Goal: Information Seeking & Learning: Learn about a topic

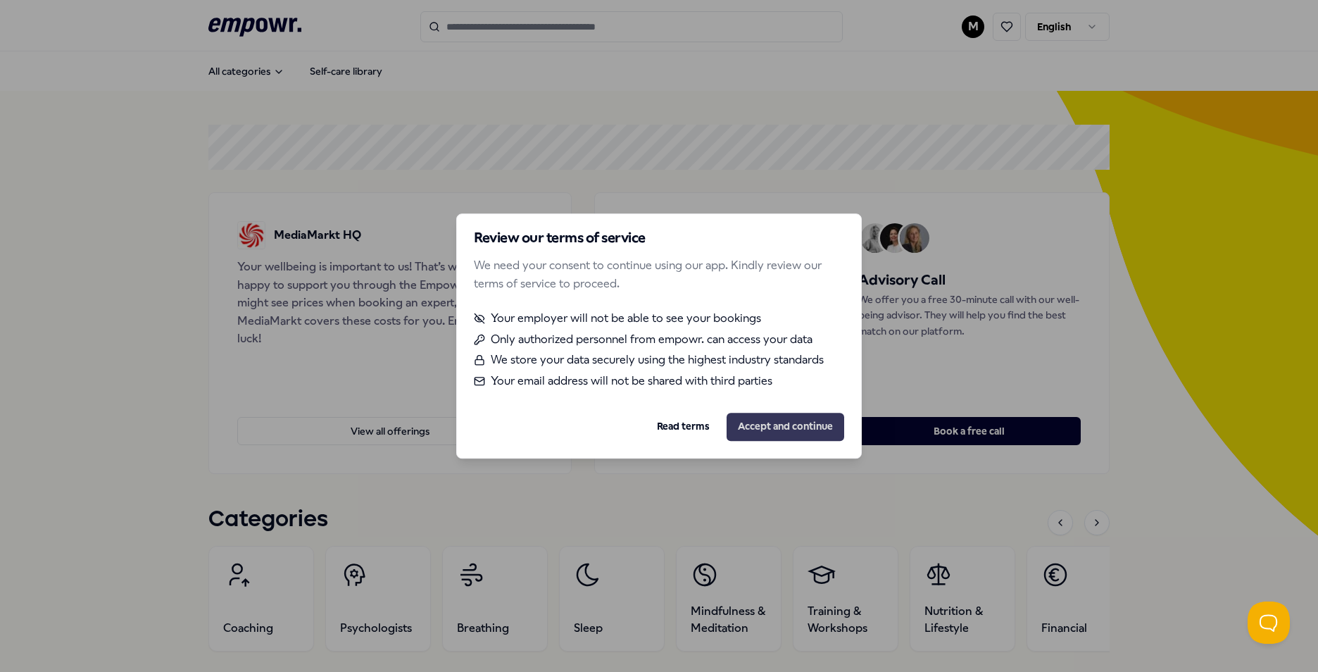
click at [778, 426] on button "Accept and continue" at bounding box center [786, 427] width 118 height 28
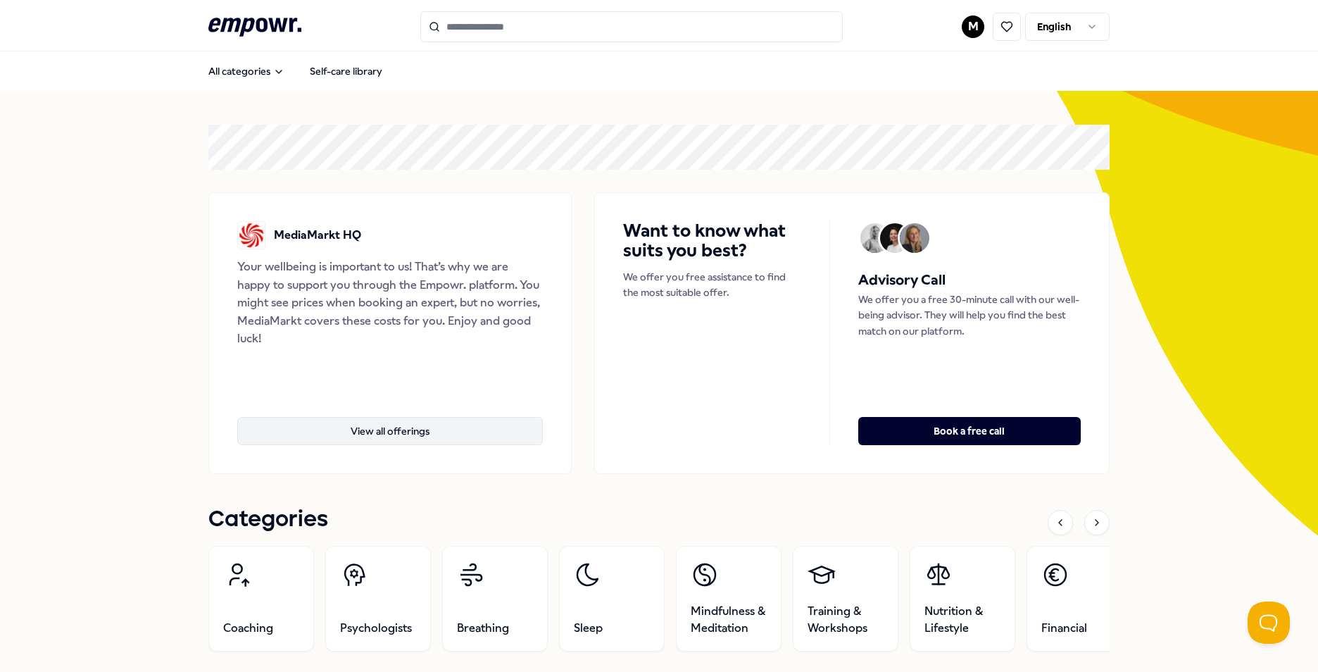
click at [441, 436] on button "View all offerings" at bounding box center [390, 431] width 306 height 28
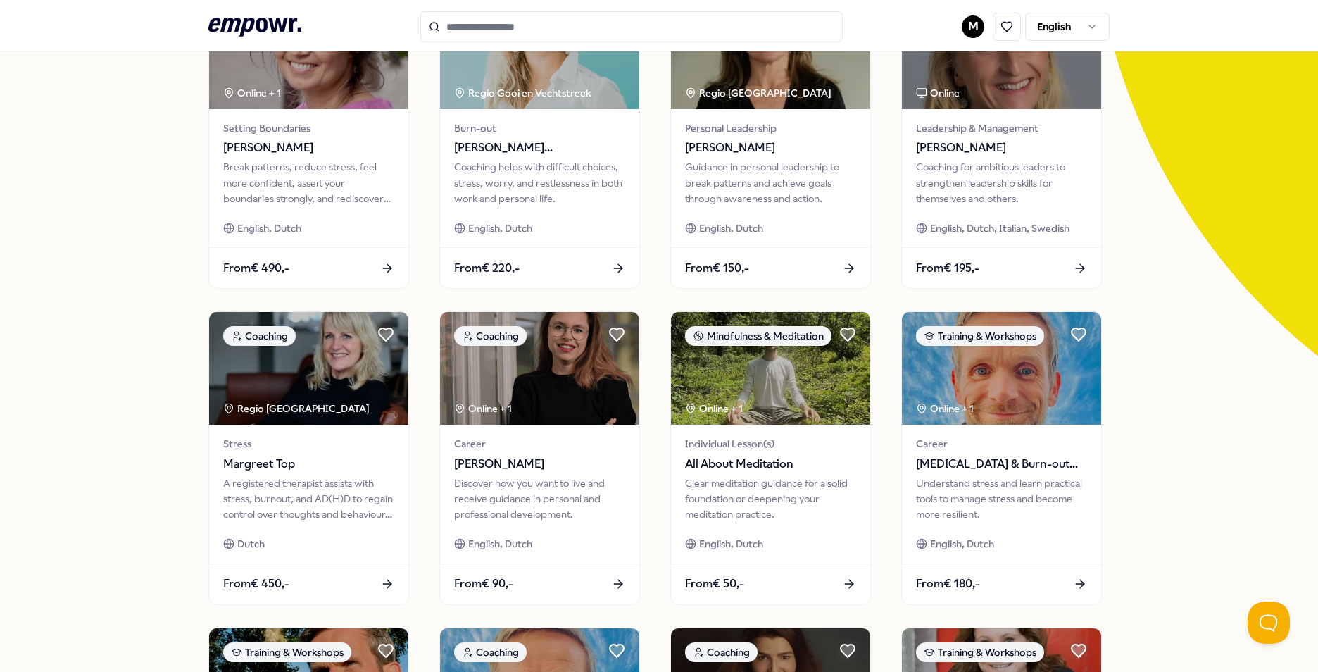
scroll to position [211, 0]
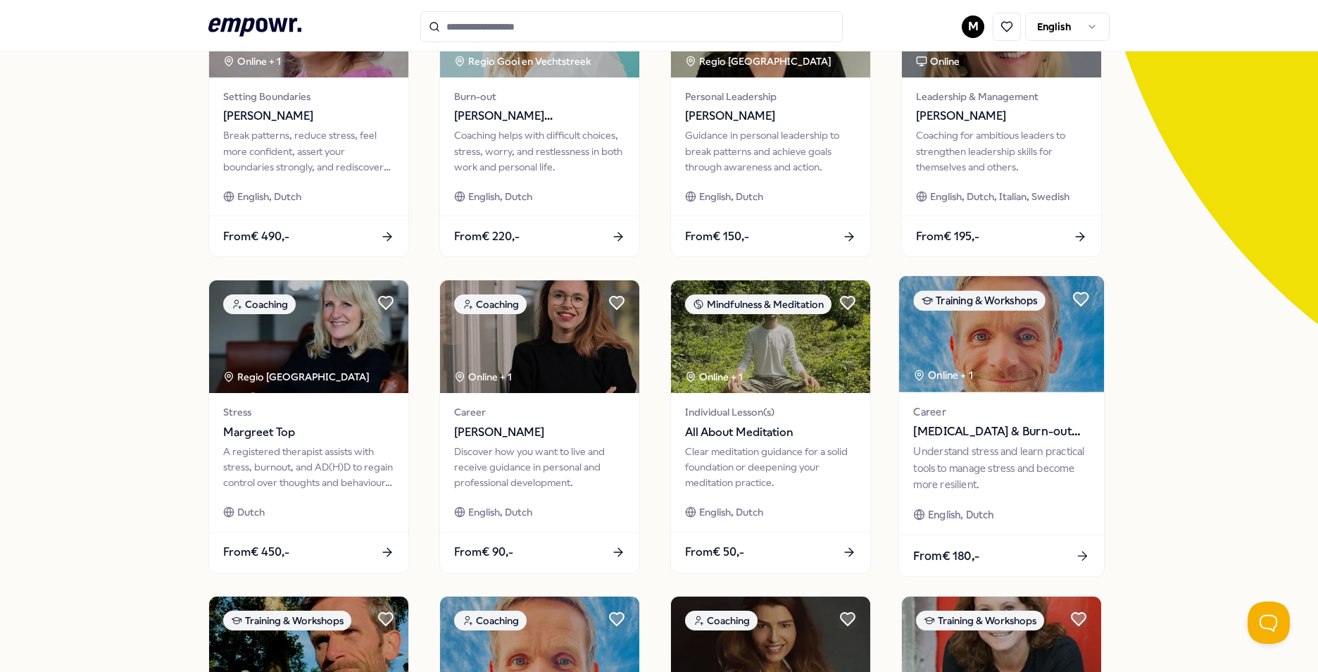
click at [996, 544] on div "From € 180,-" at bounding box center [1001, 556] width 205 height 42
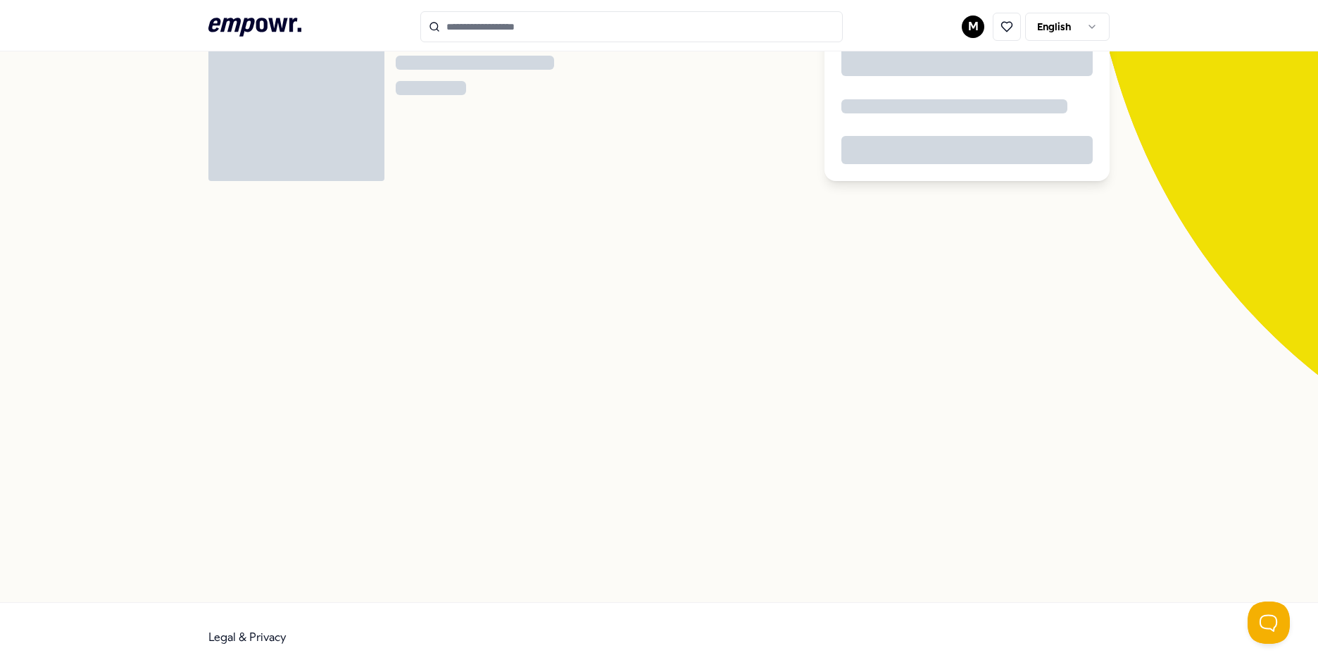
scroll to position [91, 0]
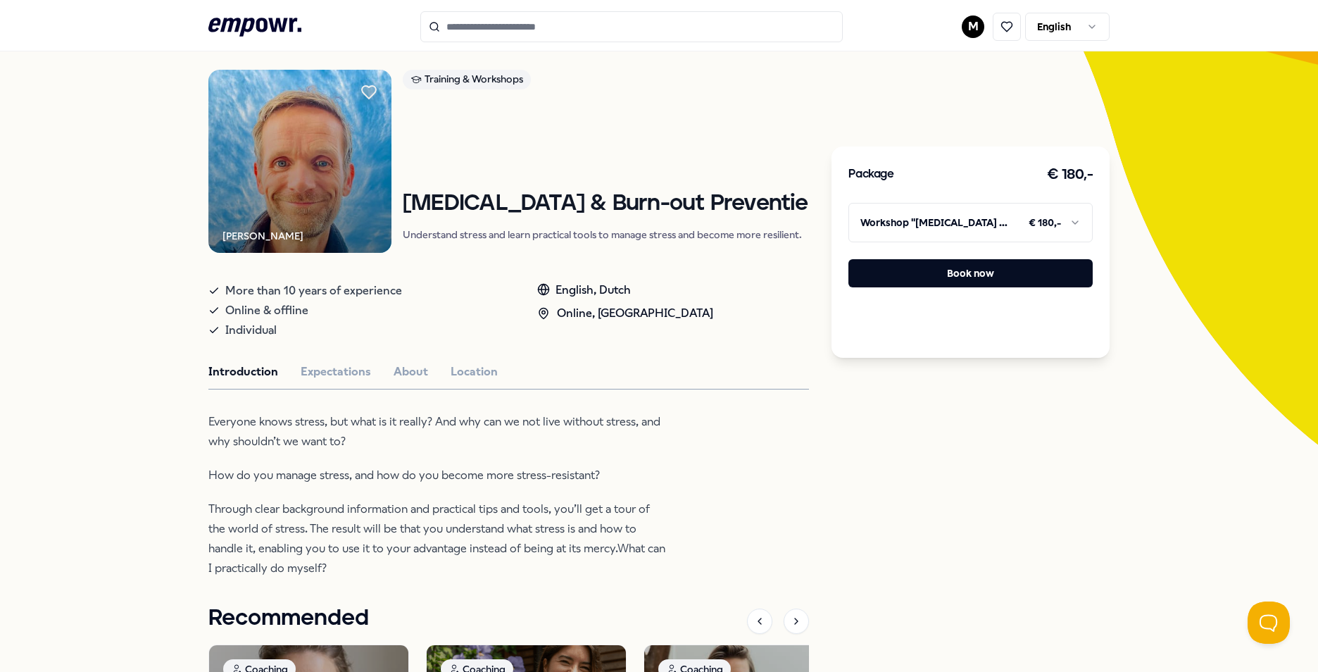
click at [1054, 220] on html ".empowr-logo_svg__cls-1{fill:#03032f} M English All categories Self-care librar…" at bounding box center [659, 336] width 1318 height 672
click at [1030, 443] on html ".empowr-logo_svg__cls-1{fill:#03032f} M English All categories Self-care librar…" at bounding box center [659, 336] width 1318 height 672
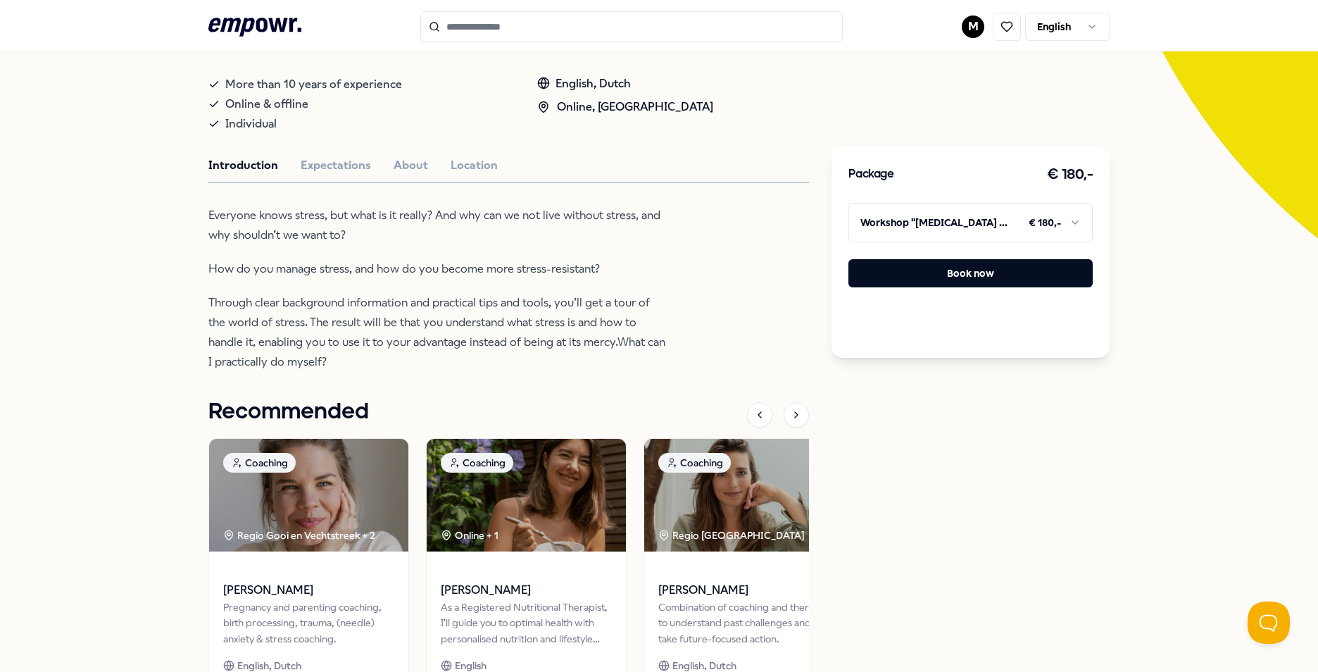
scroll to position [108, 0]
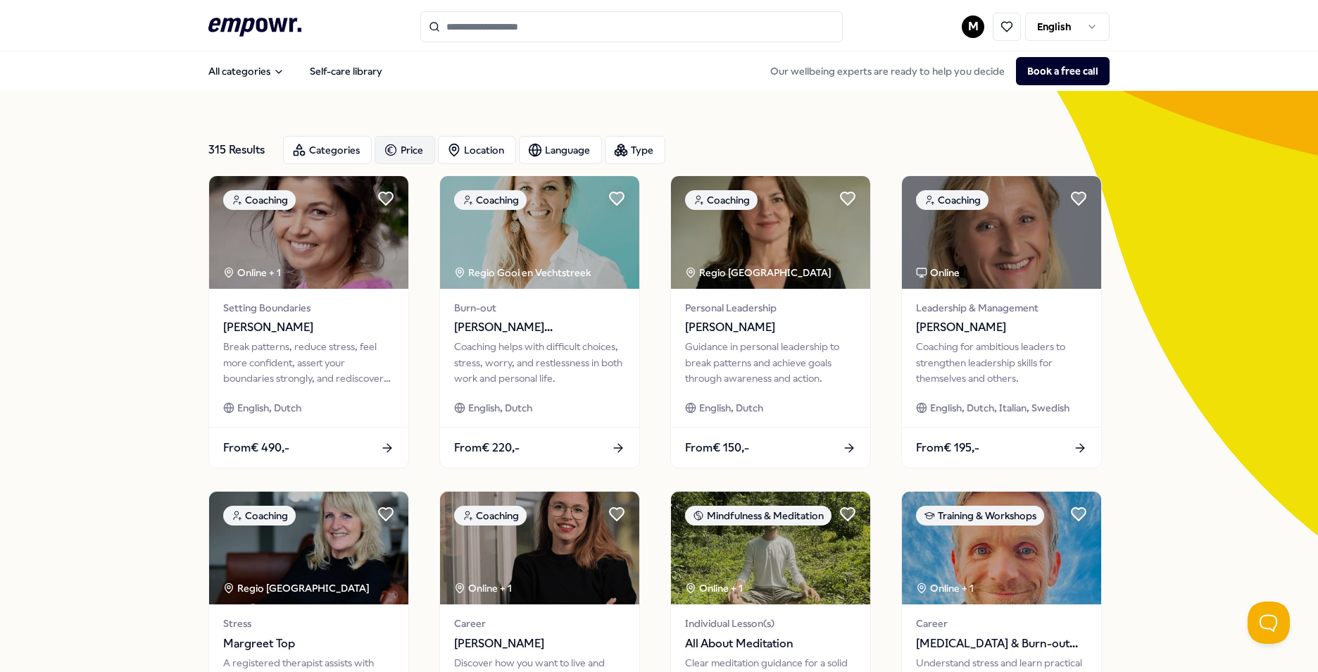
click at [391, 151] on icon "button" at bounding box center [391, 150] width 14 height 17
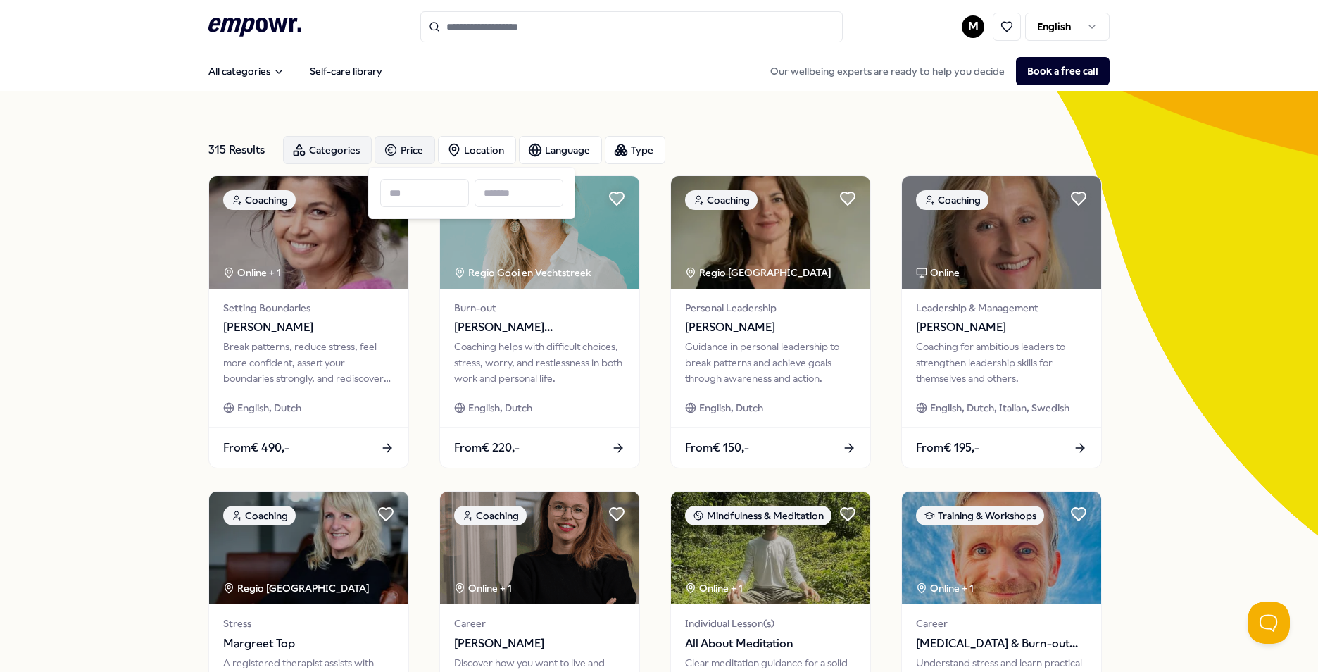
click at [339, 161] on div "Categories" at bounding box center [327, 150] width 89 height 28
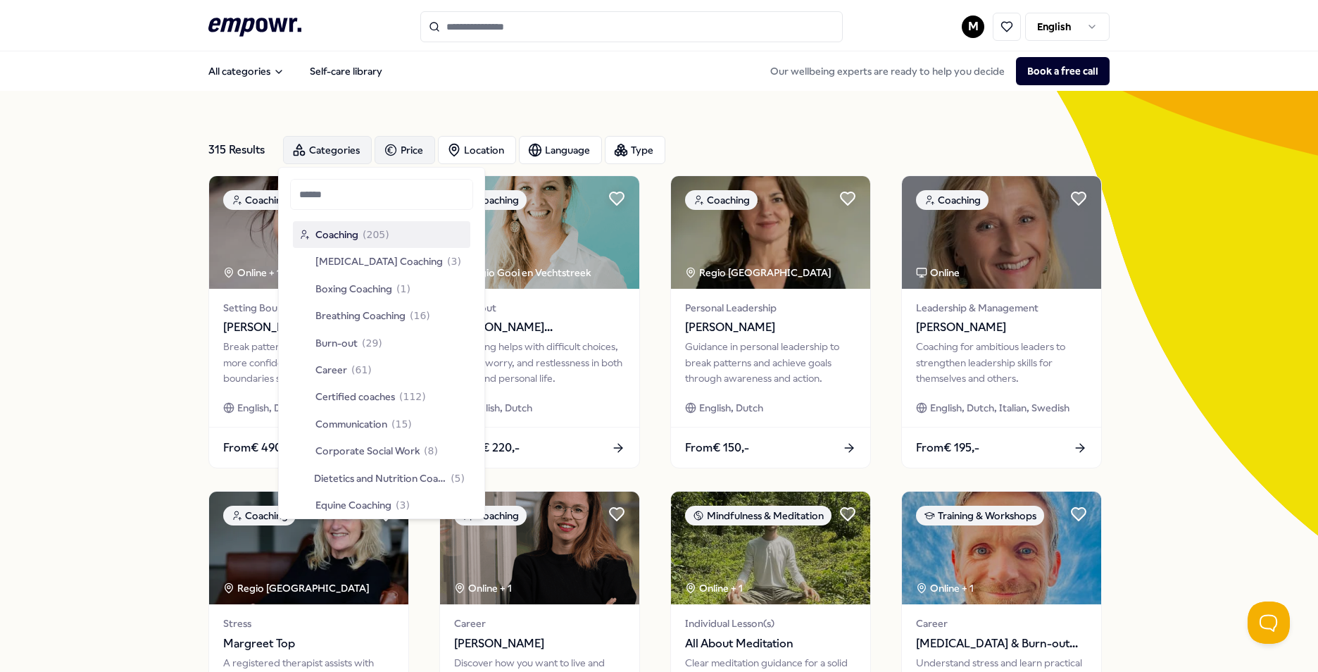
click at [346, 154] on div "Categories" at bounding box center [327, 150] width 89 height 28
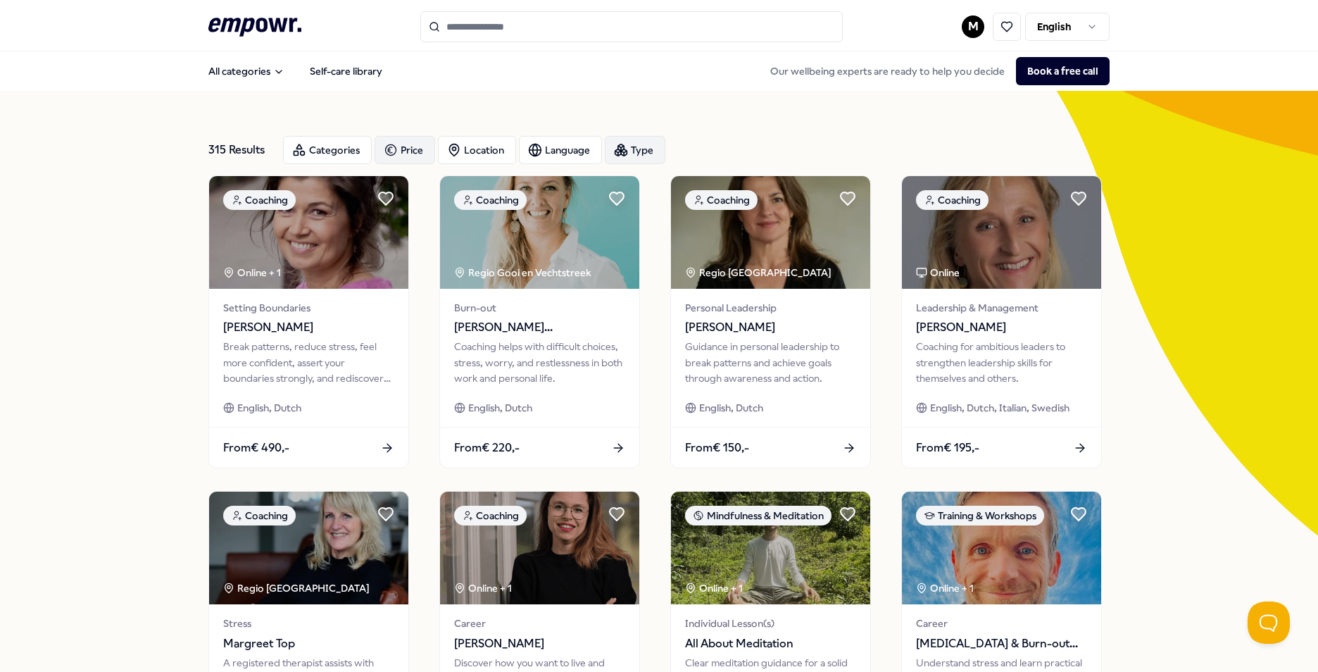
click at [625, 144] on div "Type" at bounding box center [635, 150] width 61 height 28
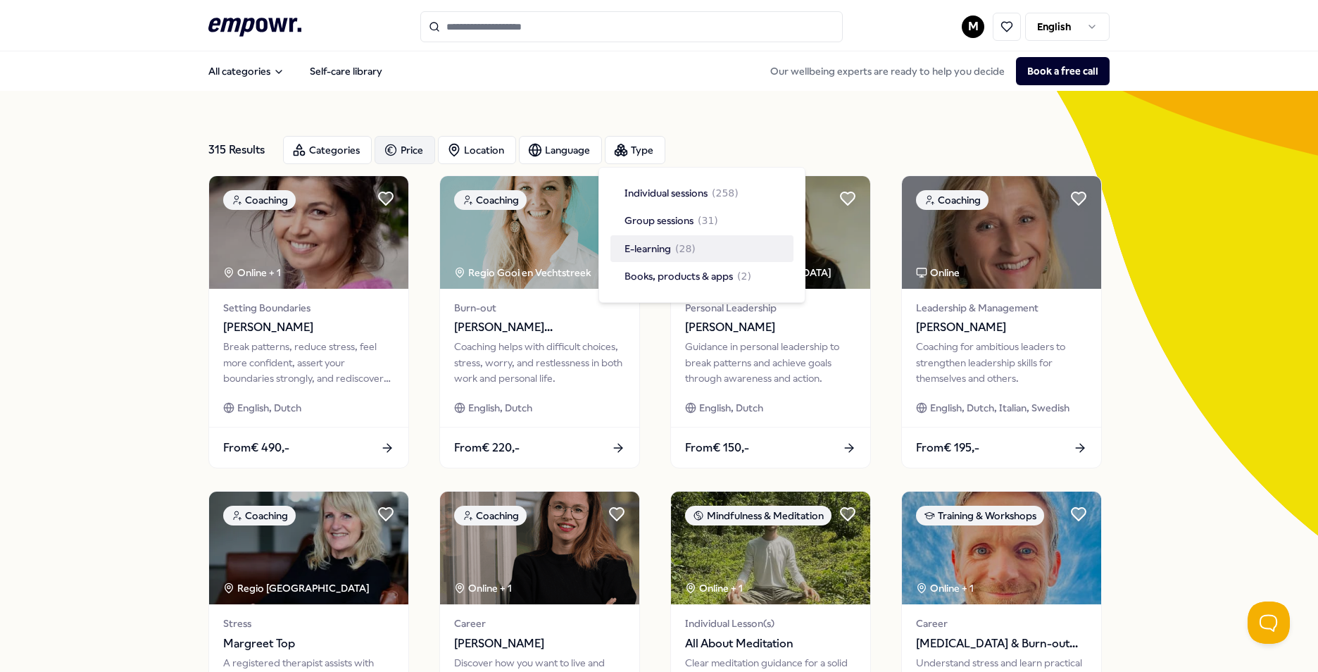
click at [703, 251] on div "E-learning ( 28 )" at bounding box center [702, 248] width 183 height 27
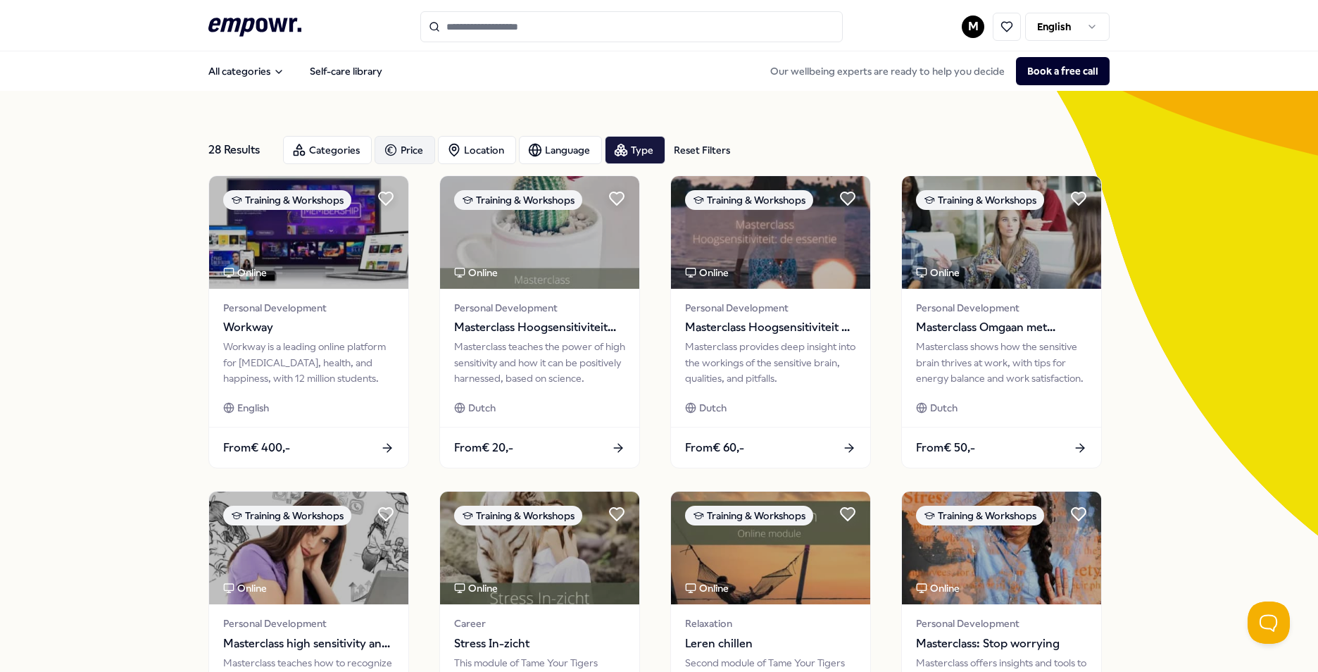
click at [137, 386] on div "28 Results Reset Filters Categories Price Location Language Type Reset Filters …" at bounding box center [659, 640] width 1318 height 1099
click at [314, 158] on div "Categories" at bounding box center [327, 150] width 89 height 28
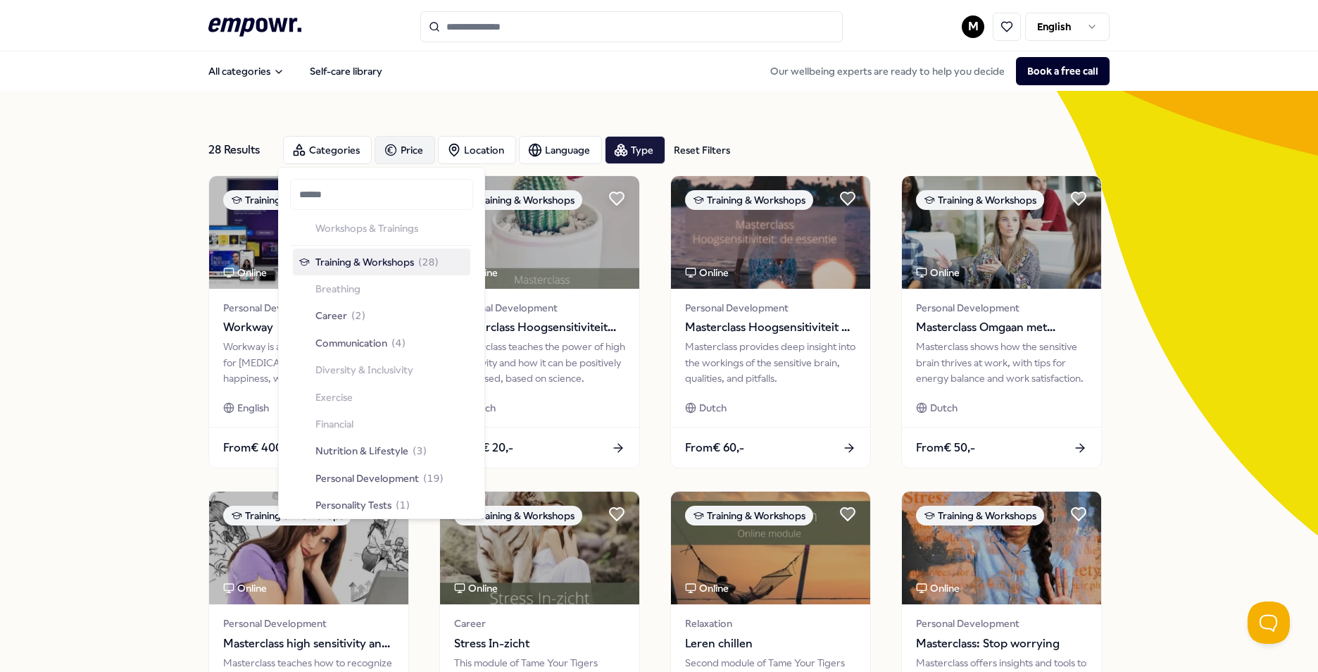
scroll to position [1232, 0]
click at [353, 301] on span "( 2 )" at bounding box center [358, 303] width 14 height 15
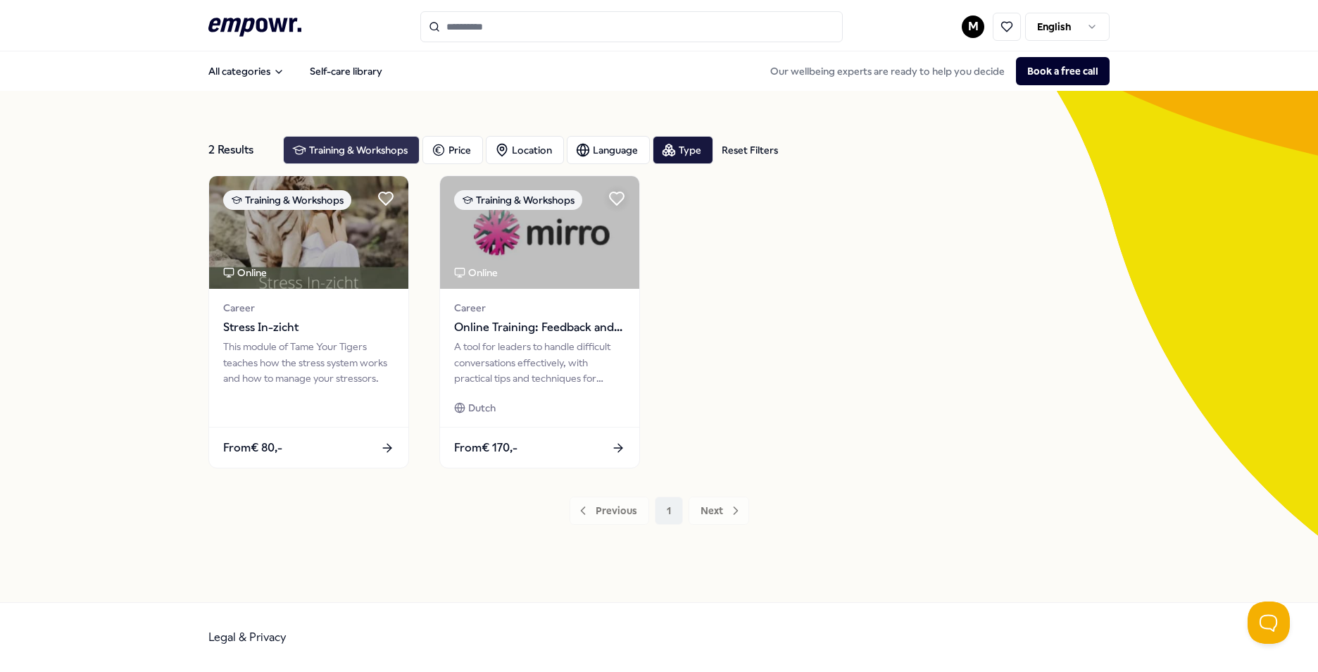
click at [373, 150] on div "Training & Workshops" at bounding box center [351, 150] width 137 height 28
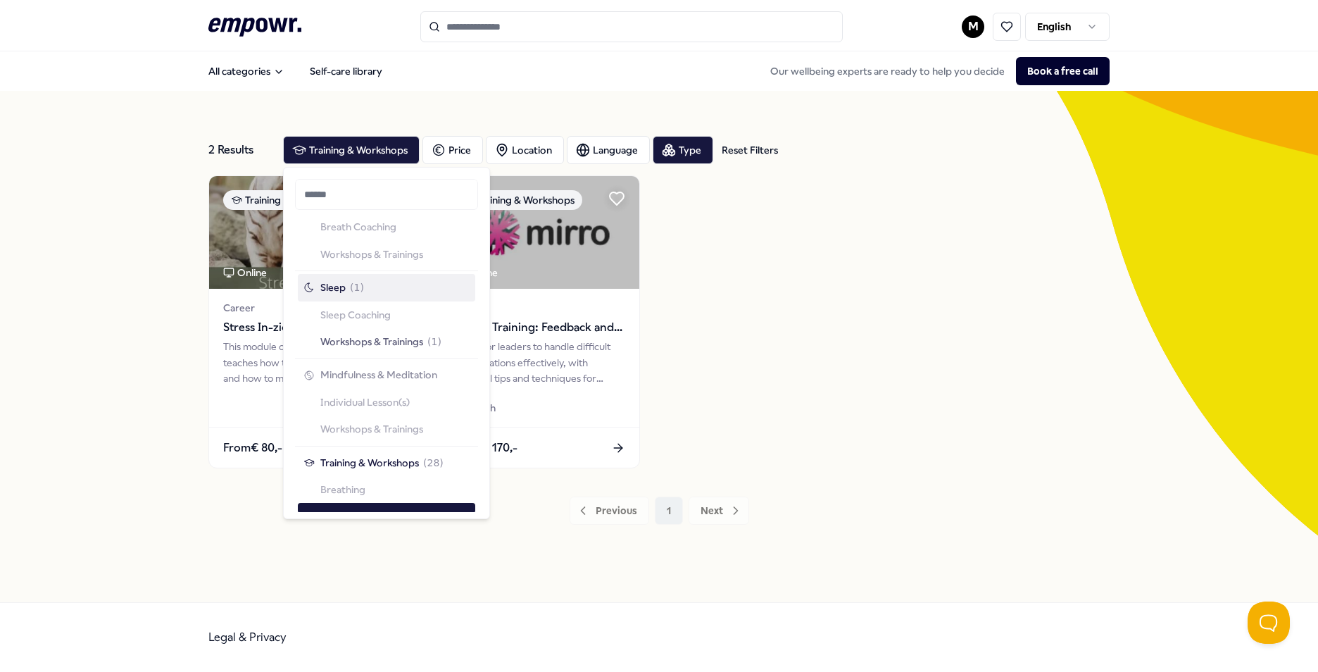
scroll to position [1021, 0]
click at [366, 339] on span "Workshops & Trainings" at bounding box center [371, 340] width 103 height 15
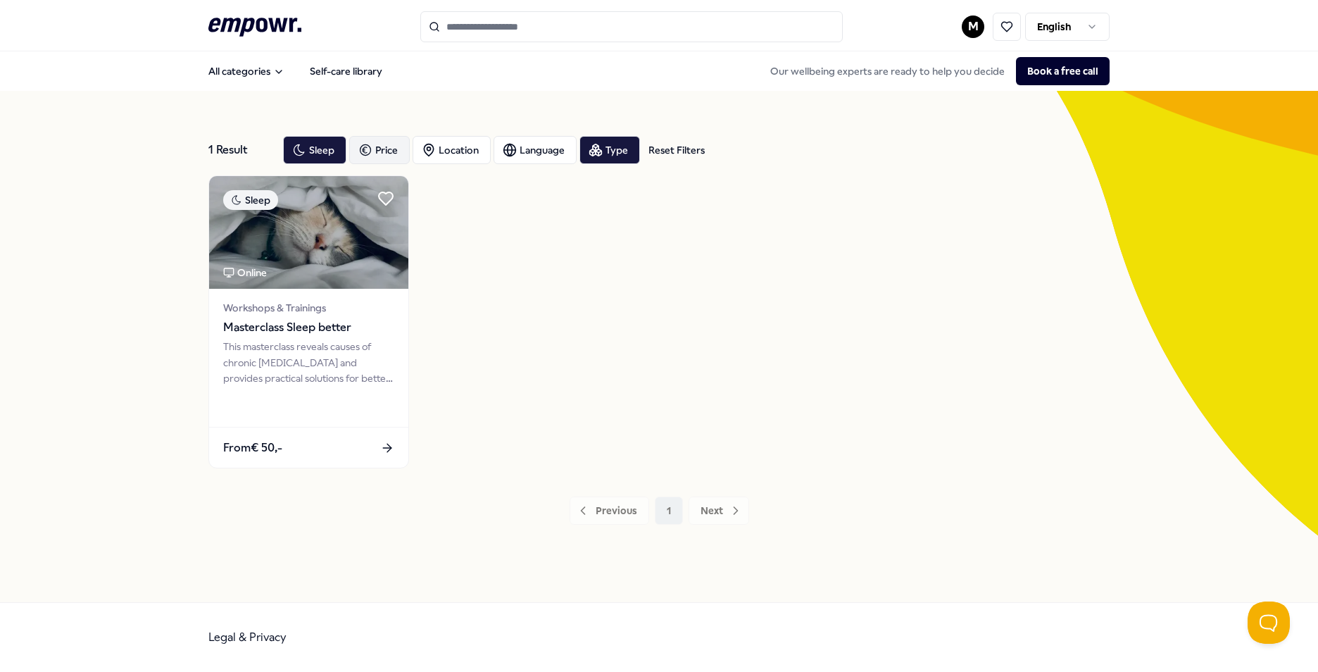
click at [399, 152] on div "Price" at bounding box center [379, 150] width 61 height 28
click at [331, 143] on div "Sleep" at bounding box center [314, 150] width 63 height 28
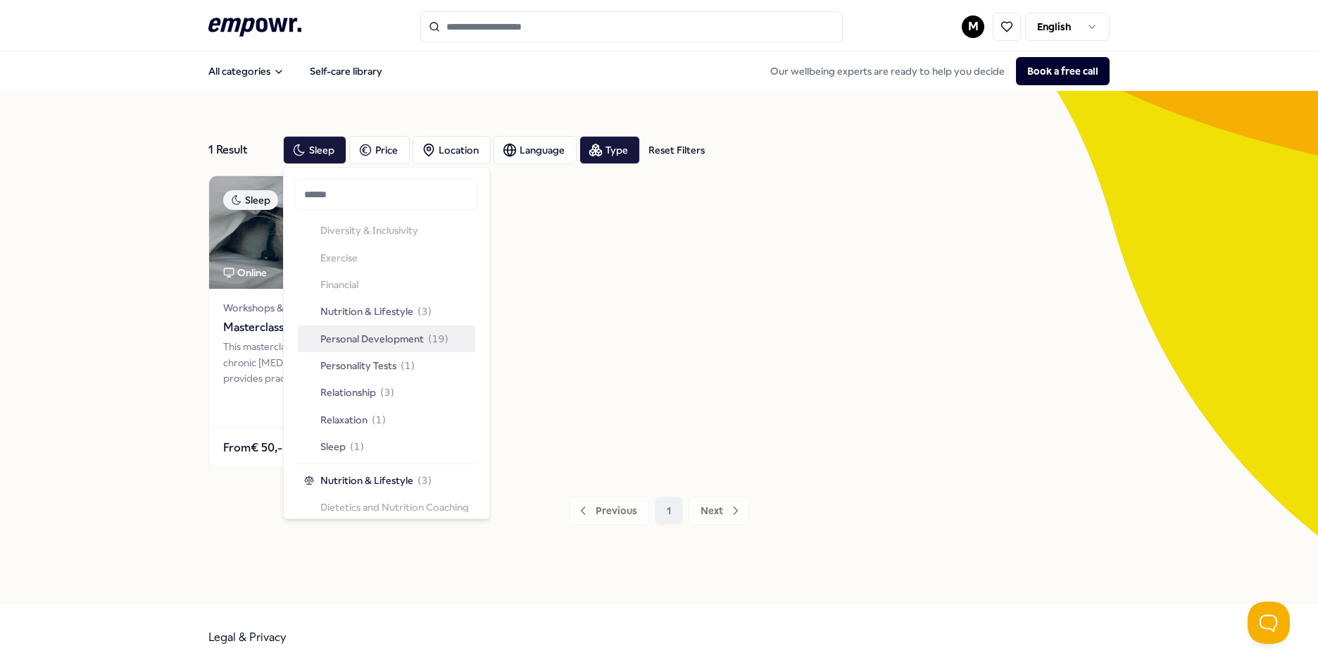
scroll to position [1373, 0]
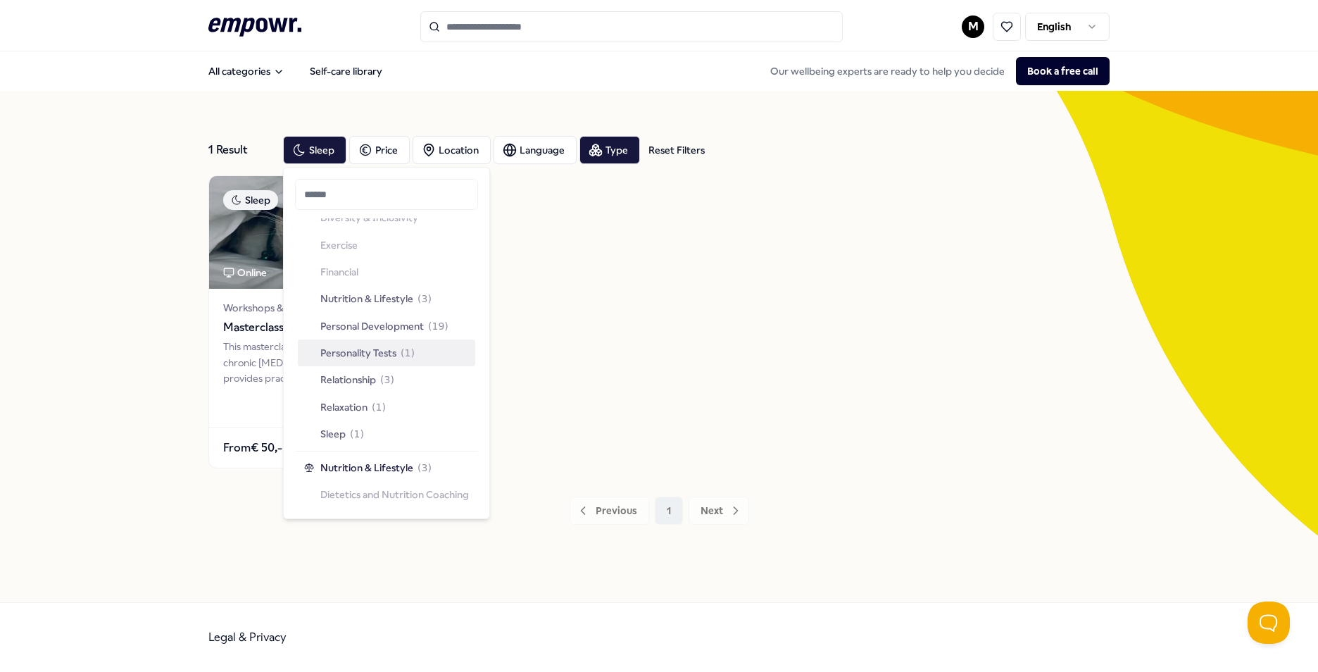
click at [394, 357] on span "Personality Tests" at bounding box center [358, 352] width 76 height 15
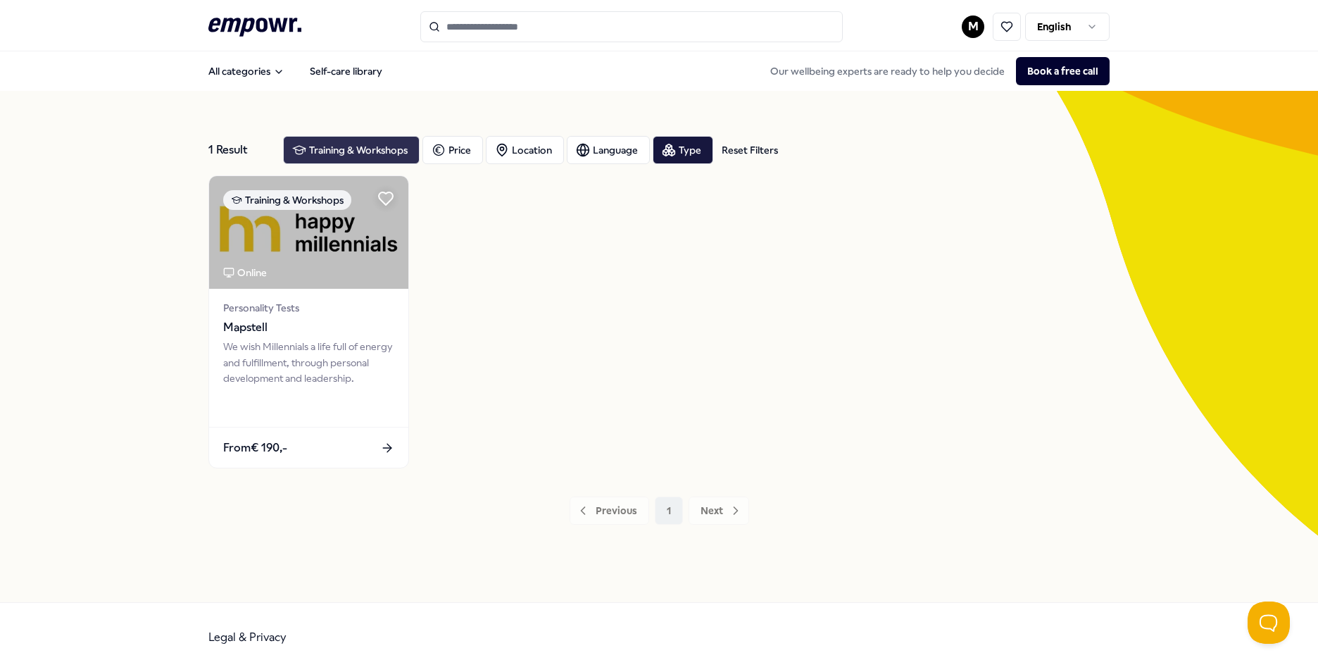
click at [363, 144] on div "Training & Workshops" at bounding box center [351, 150] width 137 height 28
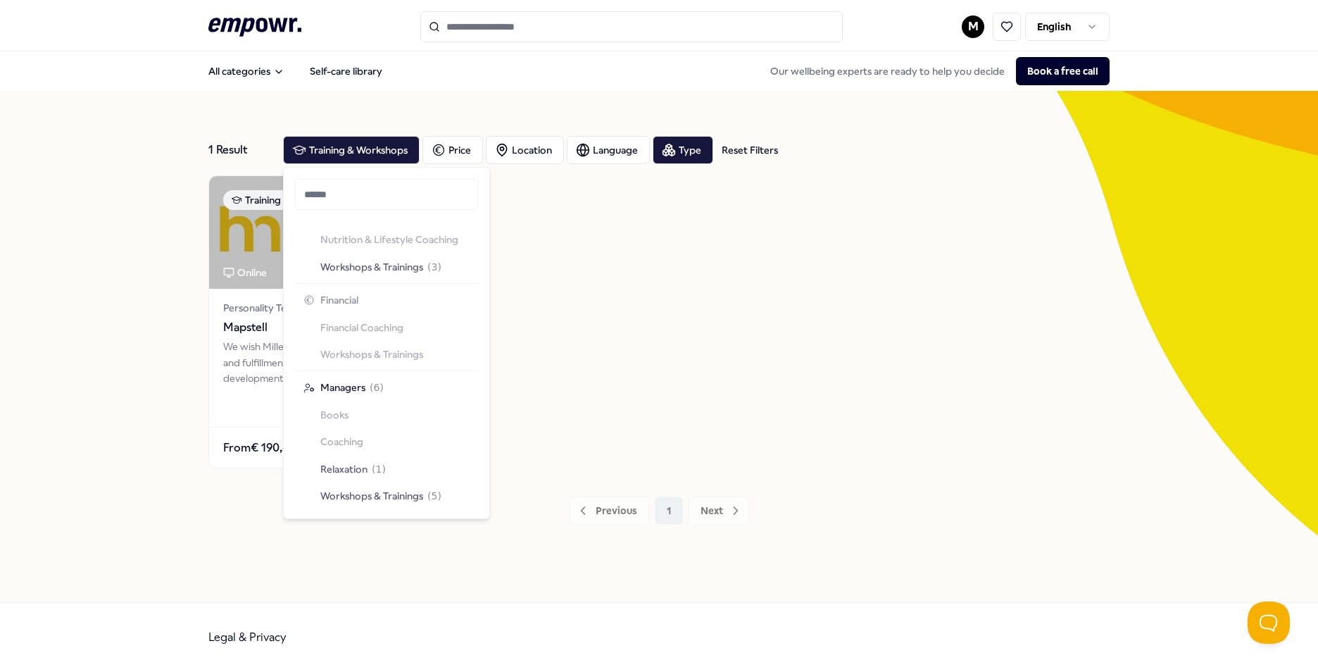
scroll to position [1656, 0]
click at [368, 490] on span "Workshops & Trainings" at bounding box center [371, 494] width 103 height 15
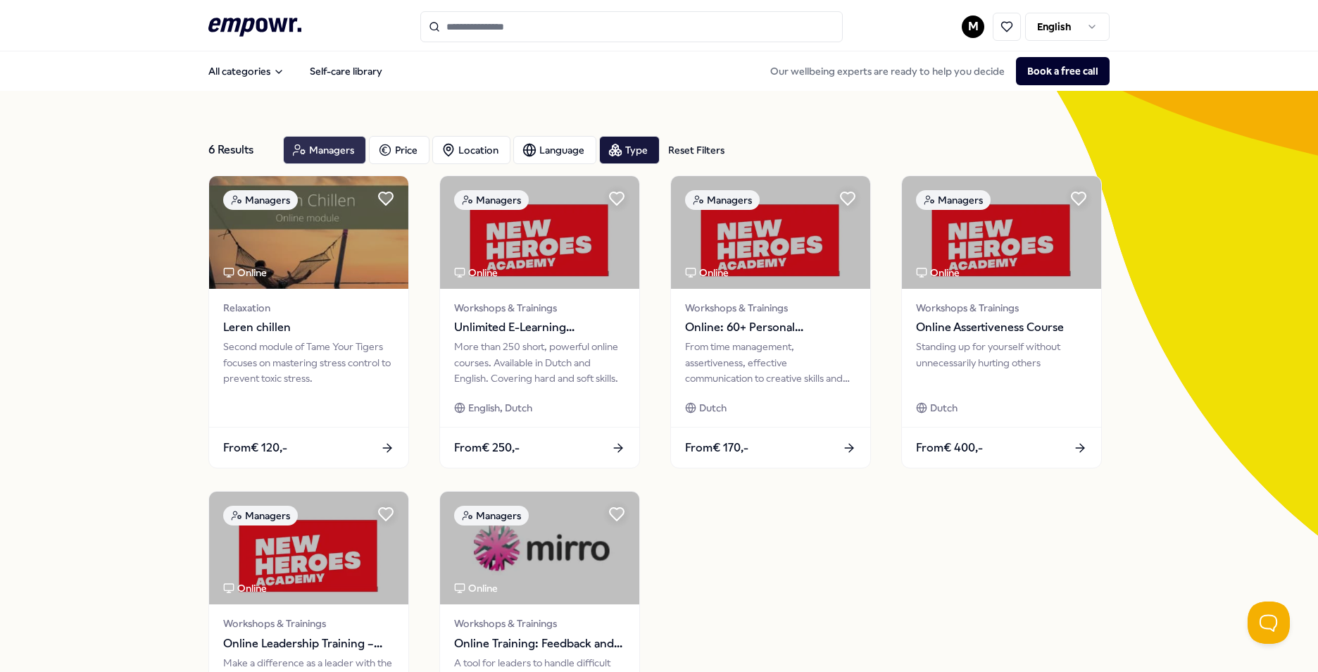
click at [307, 150] on div "Managers" at bounding box center [324, 150] width 83 height 28
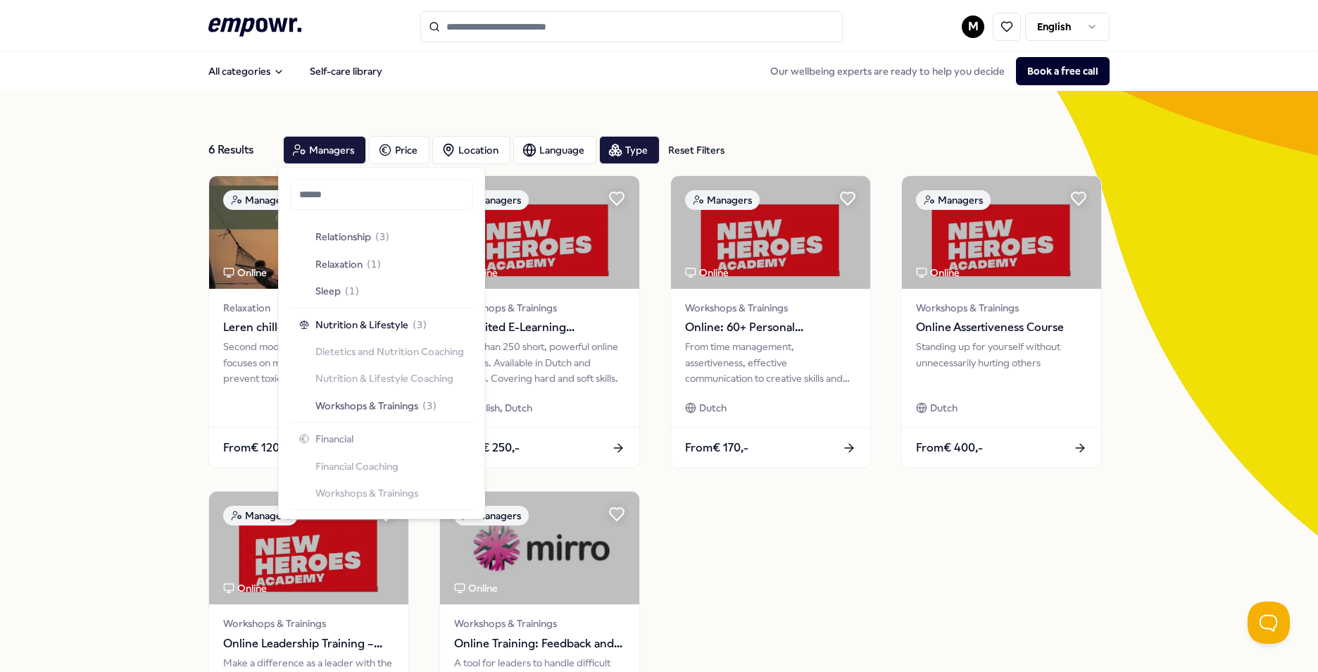
scroll to position [1515, 0]
click at [389, 402] on span "Workshops & Trainings" at bounding box center [366, 406] width 103 height 15
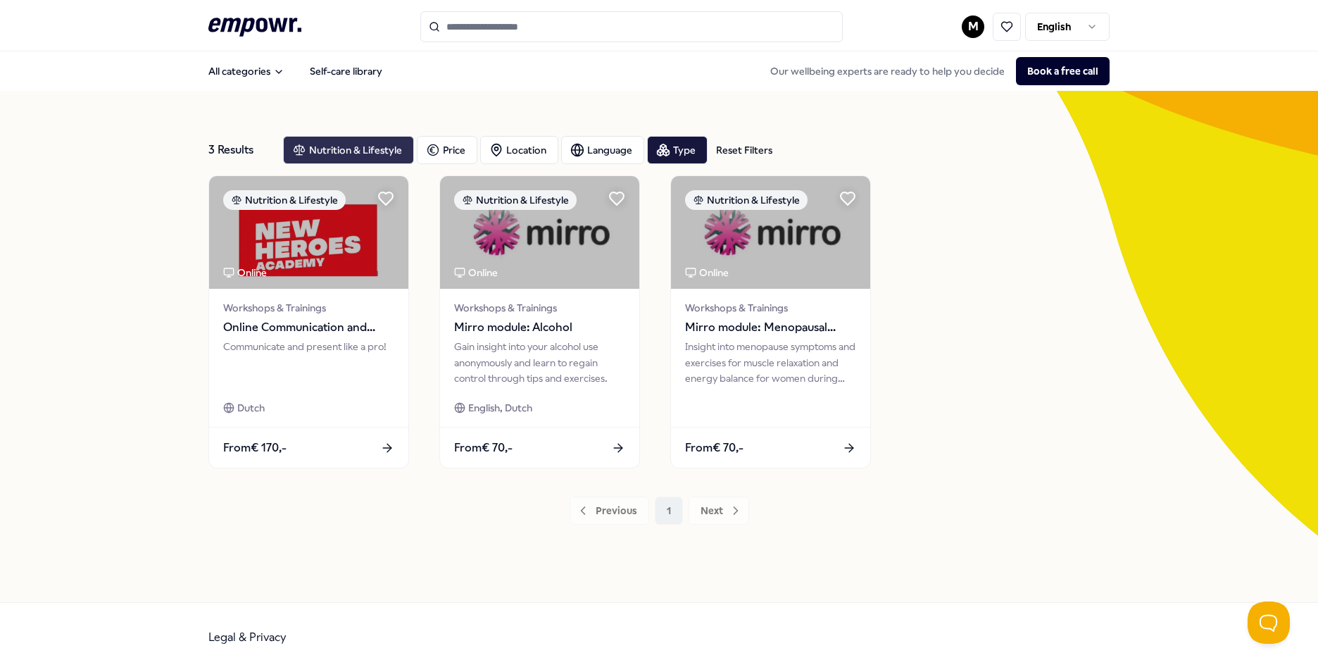
click at [346, 145] on div "Nutrition & Lifestyle" at bounding box center [348, 150] width 131 height 28
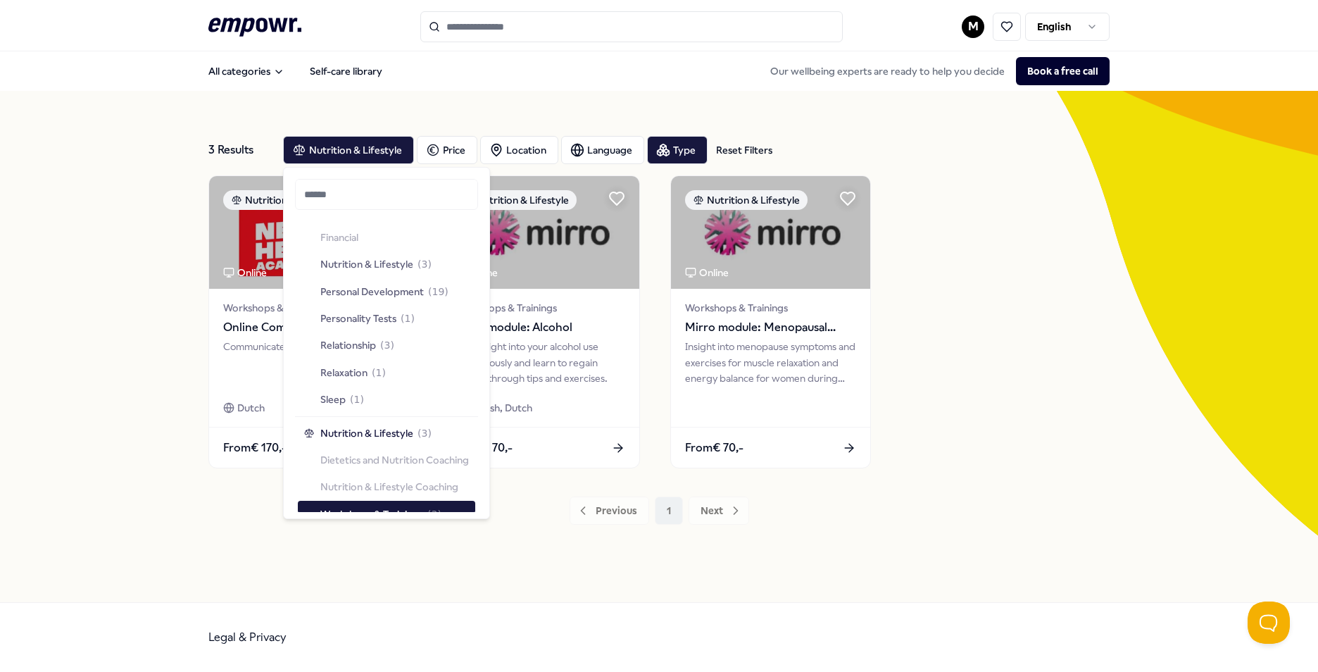
scroll to position [1444, 0]
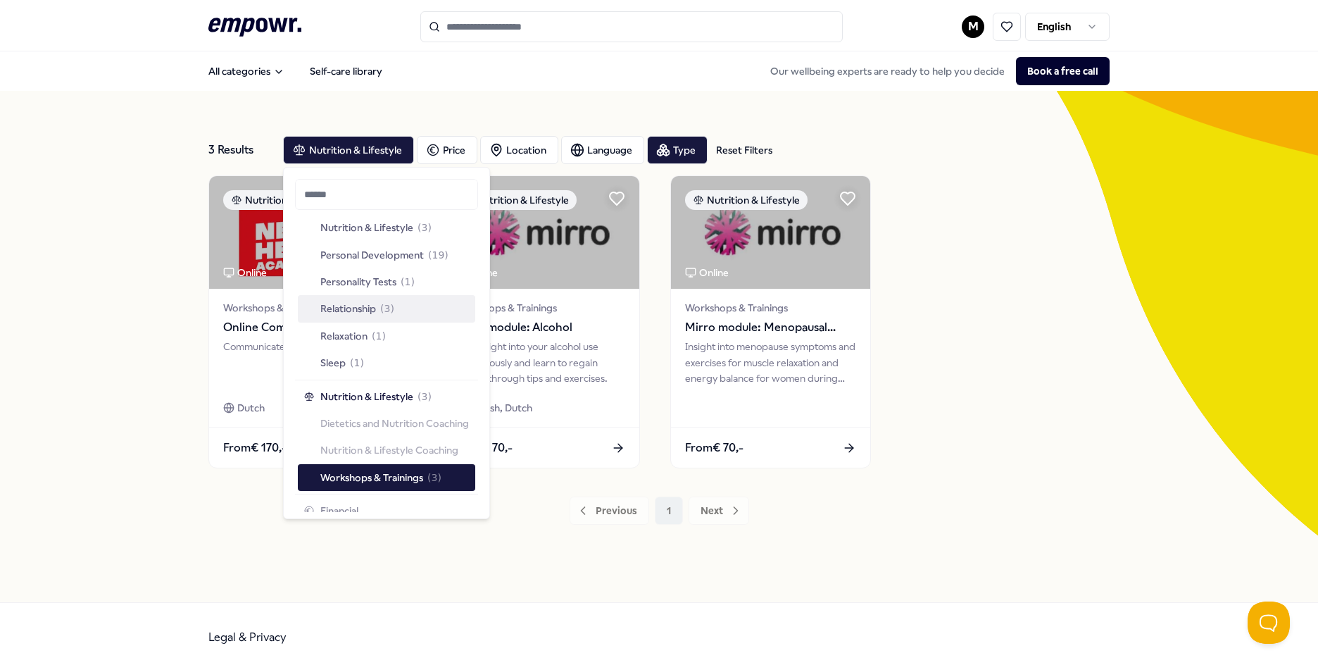
click at [379, 313] on div "Relationship ( 3 )" at bounding box center [349, 308] width 91 height 15
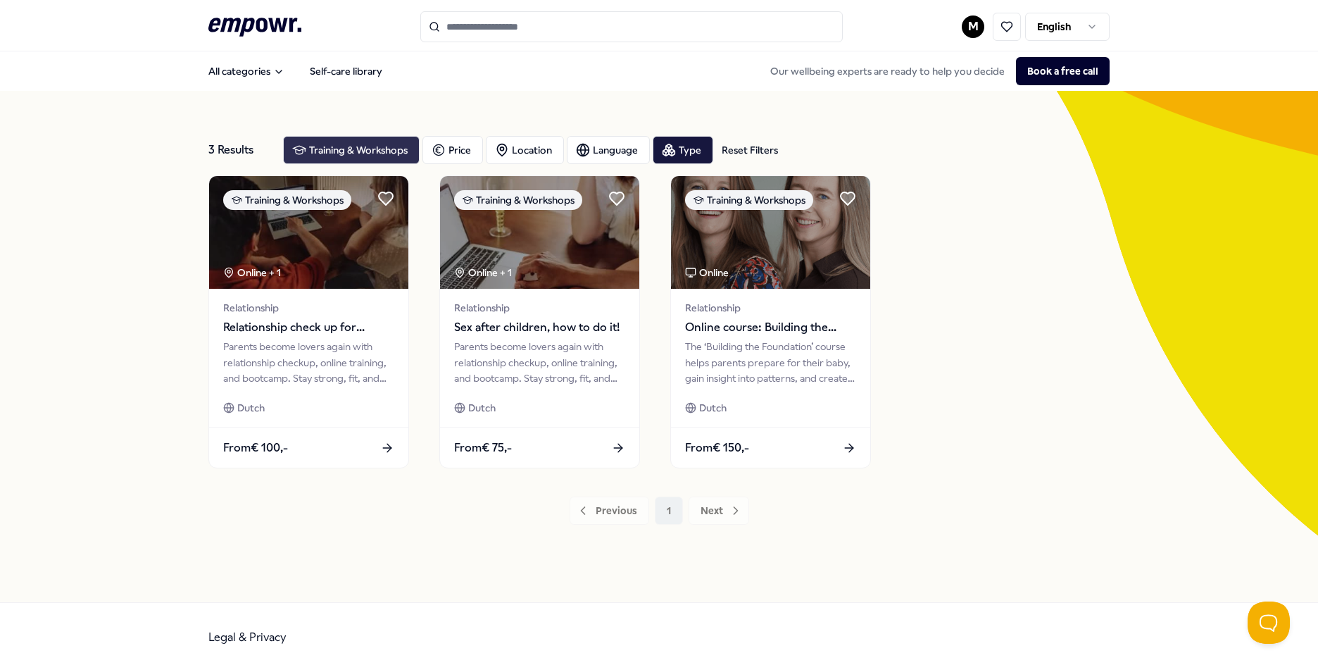
click at [392, 150] on div "Training & Workshops" at bounding box center [351, 150] width 137 height 28
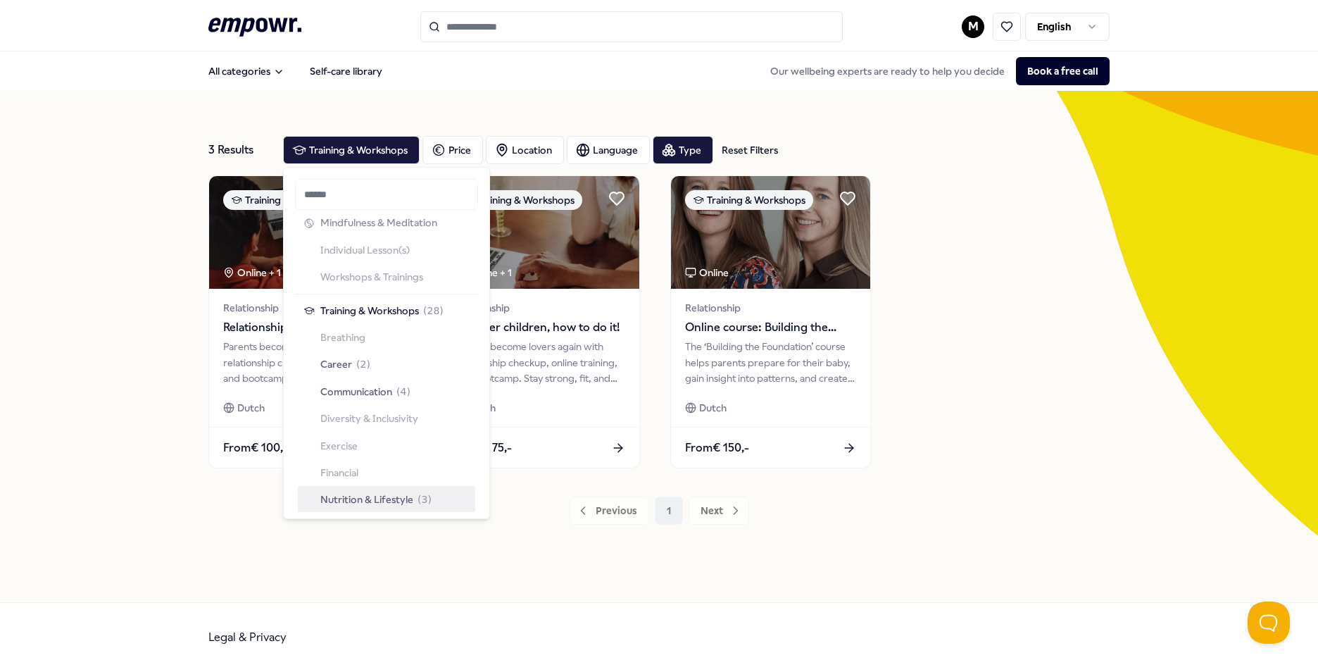
scroll to position [1303, 0]
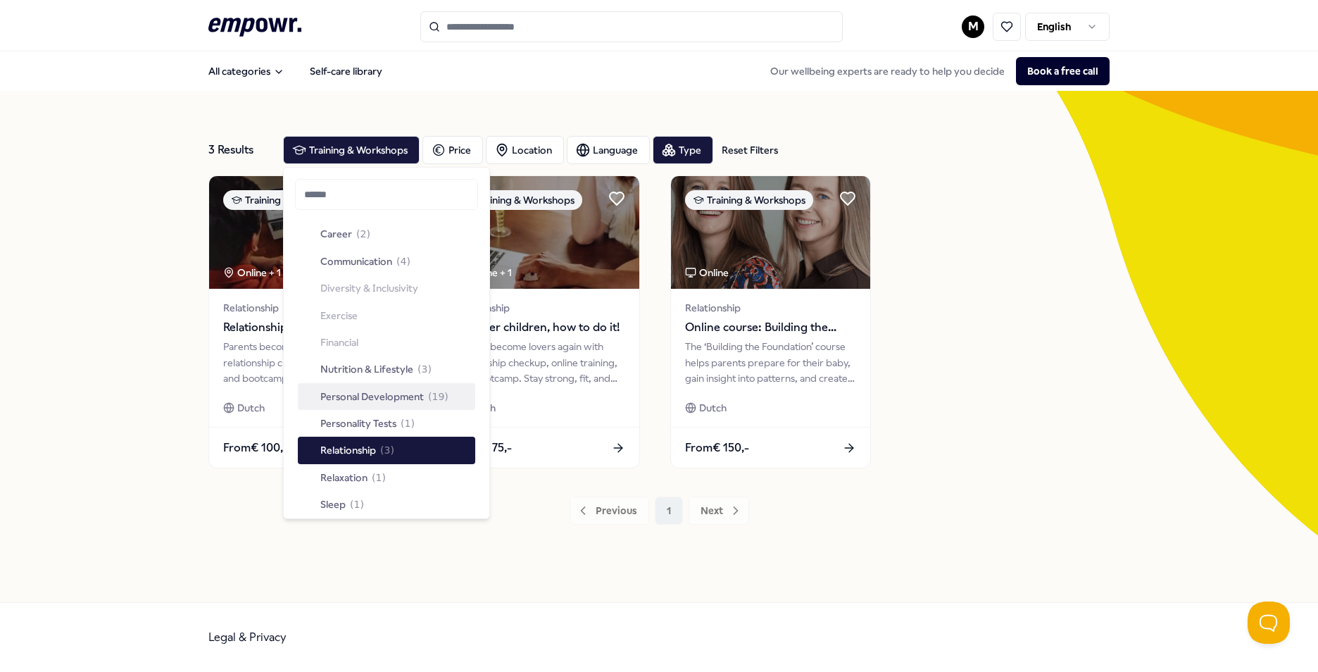
click at [418, 393] on span "Personal Development" at bounding box center [372, 396] width 104 height 15
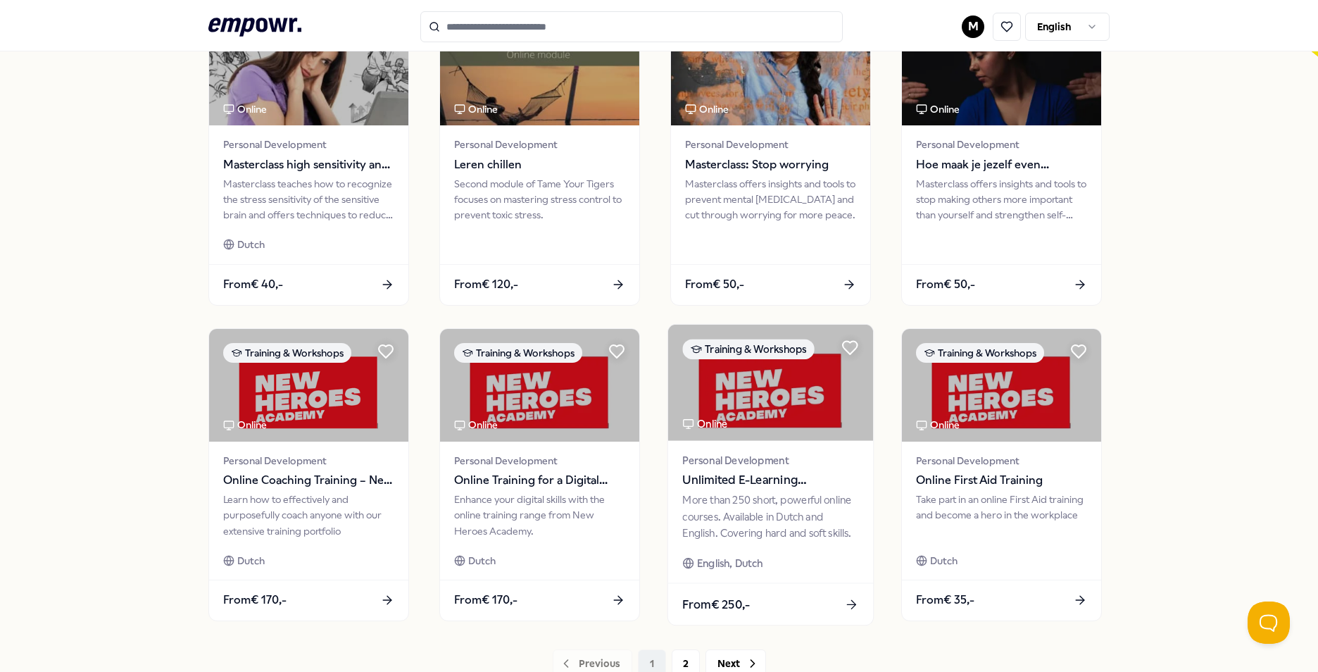
scroll to position [563, 0]
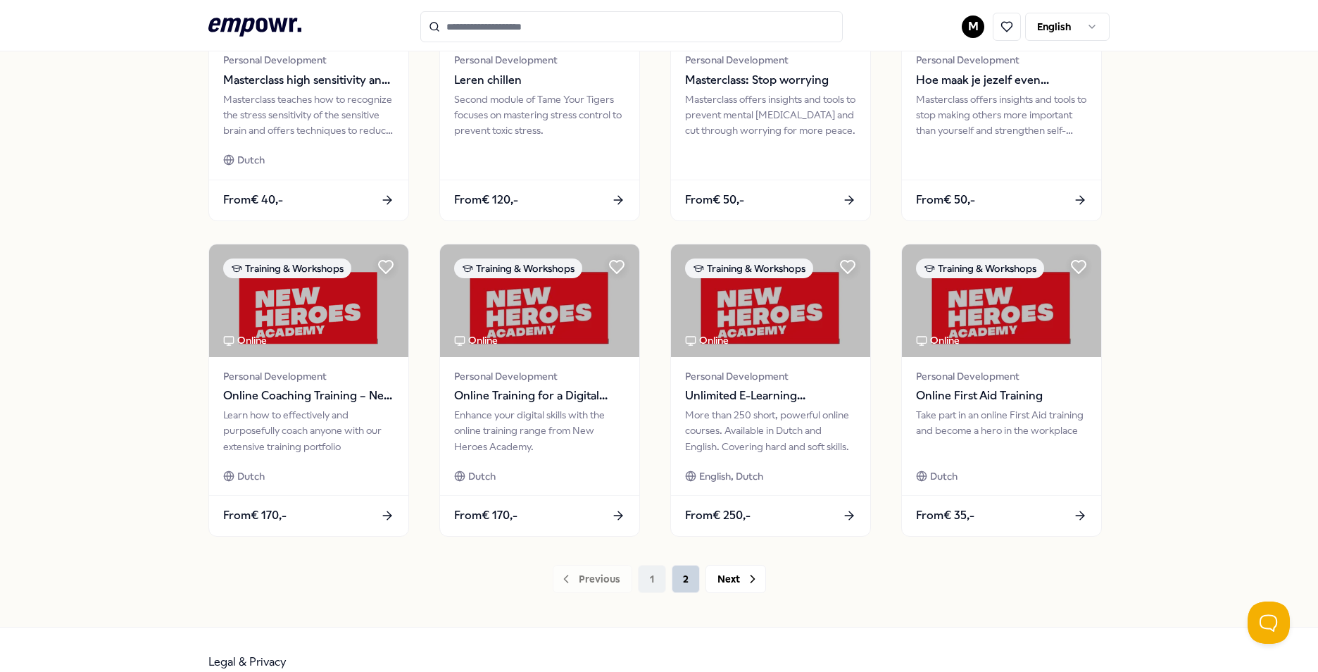
click at [684, 575] on button "2" at bounding box center [686, 579] width 28 height 28
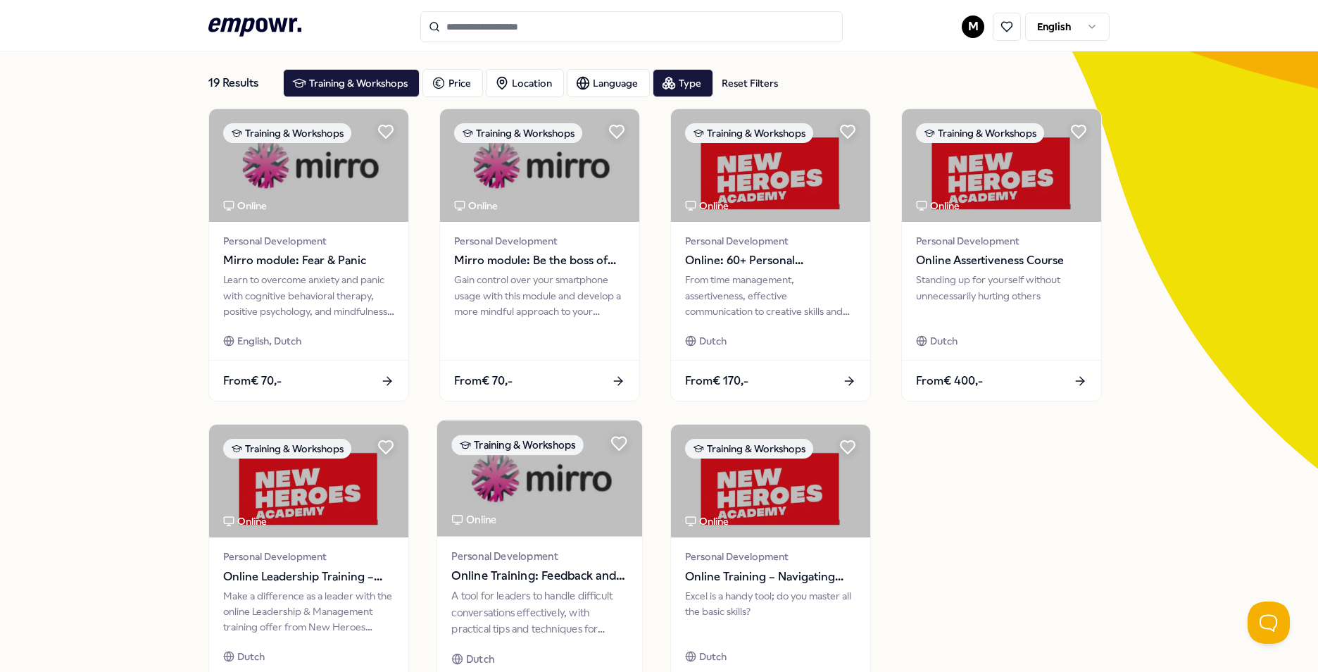
scroll to position [61, 0]
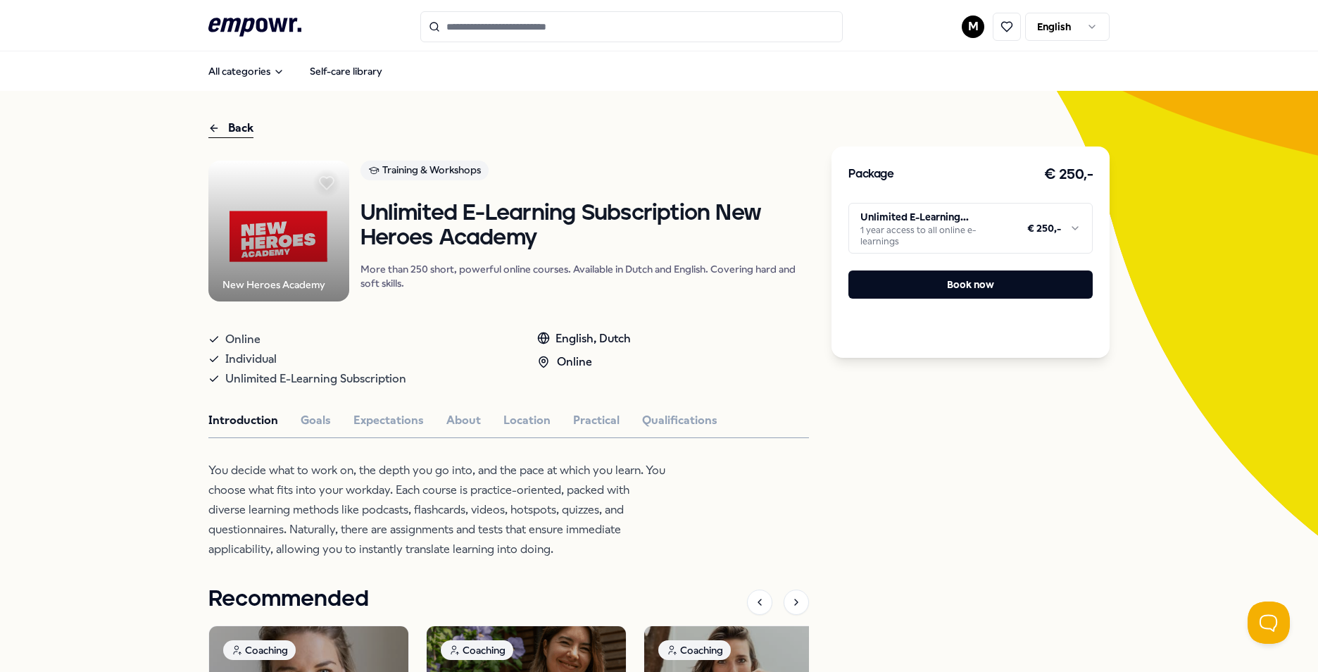
click at [875, 484] on div "Package € 250,- Unlimited E-Learning Subscription 1 year access to all online e…" at bounding box center [971, 526] width 278 height 814
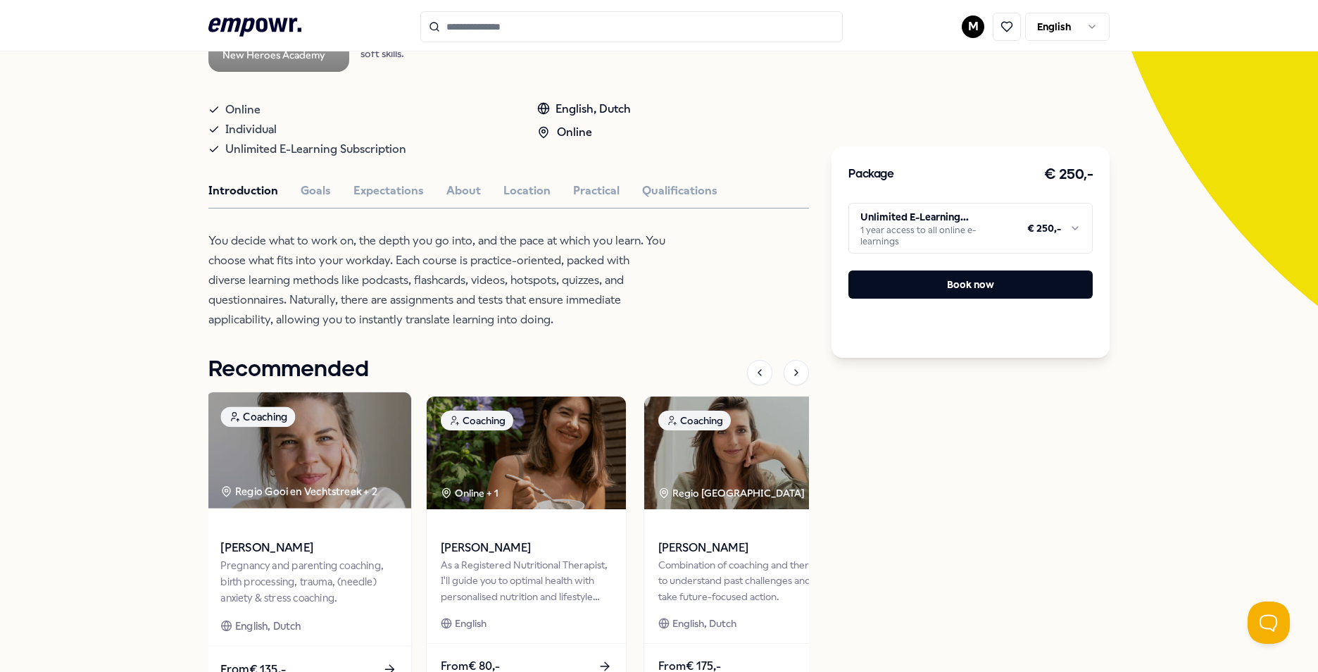
scroll to position [218, 0]
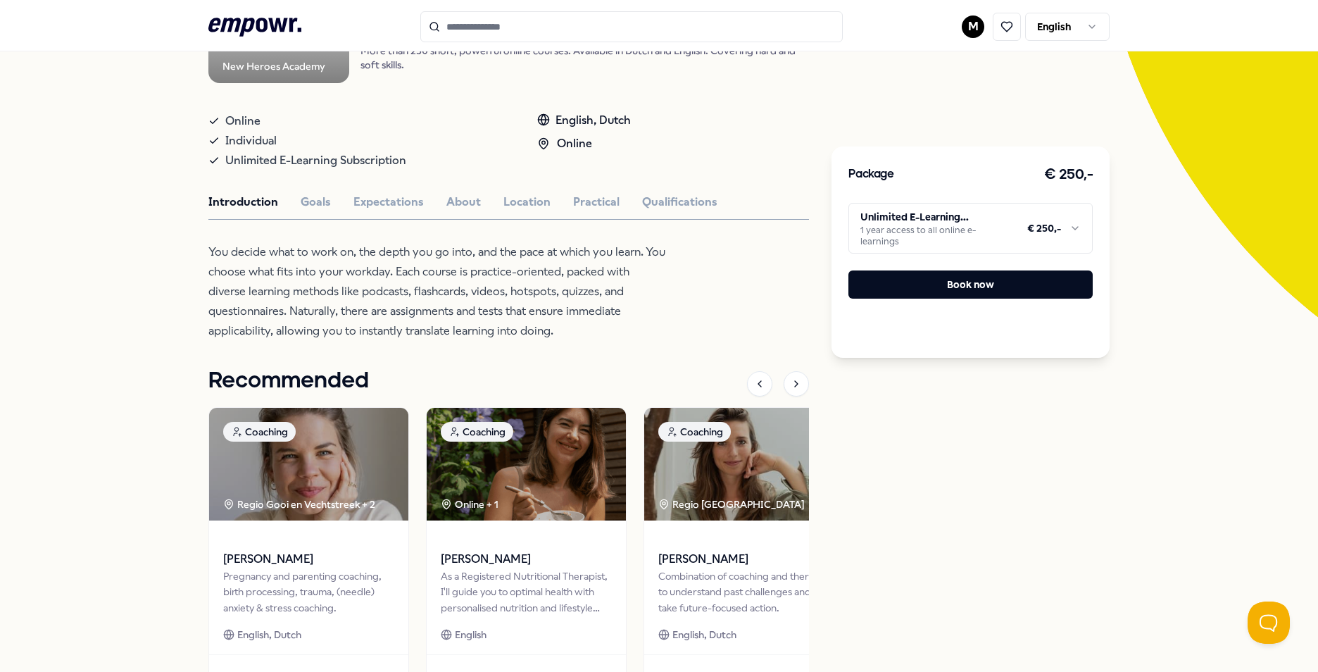
click at [387, 304] on p "You decide what to work on, the depth you go into, and the pace at which you le…" at bounding box center [437, 291] width 458 height 99
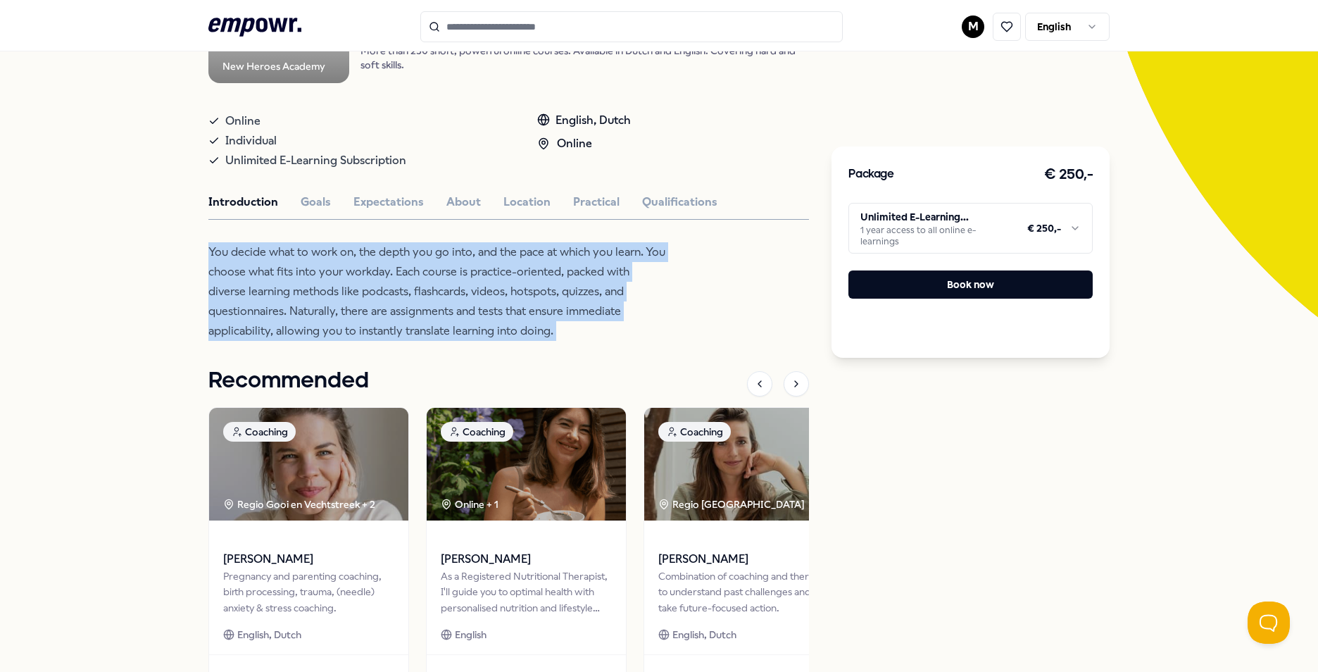
click at [387, 304] on p "You decide what to work on, the depth you go into, and the pace at which you le…" at bounding box center [437, 291] width 458 height 99
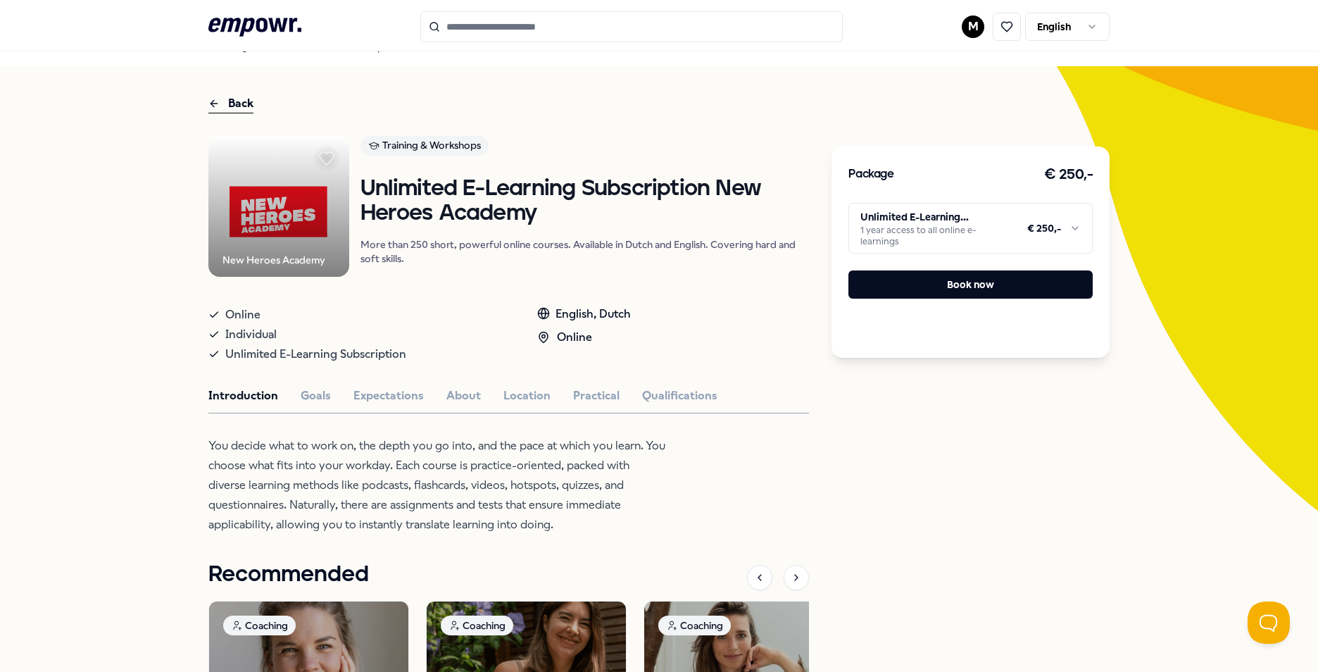
scroll to position [7, 0]
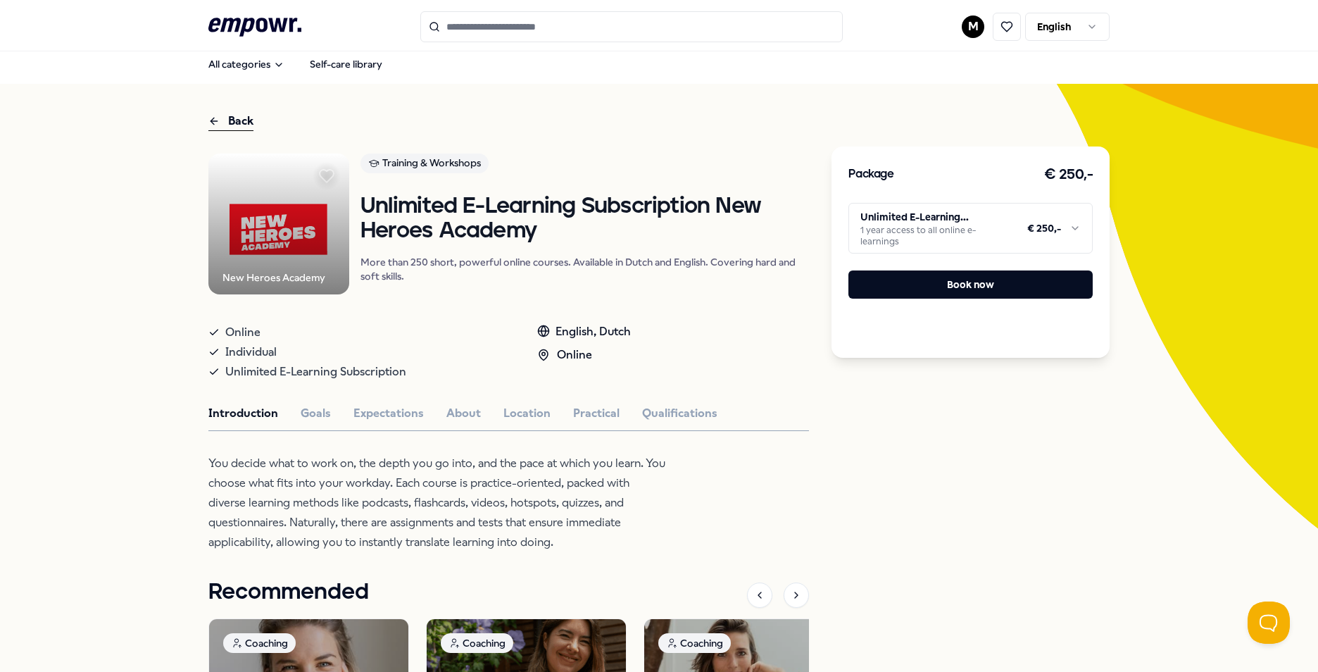
click at [321, 423] on div "New Heroes Academy Training & Workshops Unlimited E-Learning Subscription New H…" at bounding box center [508, 540] width 601 height 773
click at [452, 411] on button "About" at bounding box center [463, 413] width 35 height 18
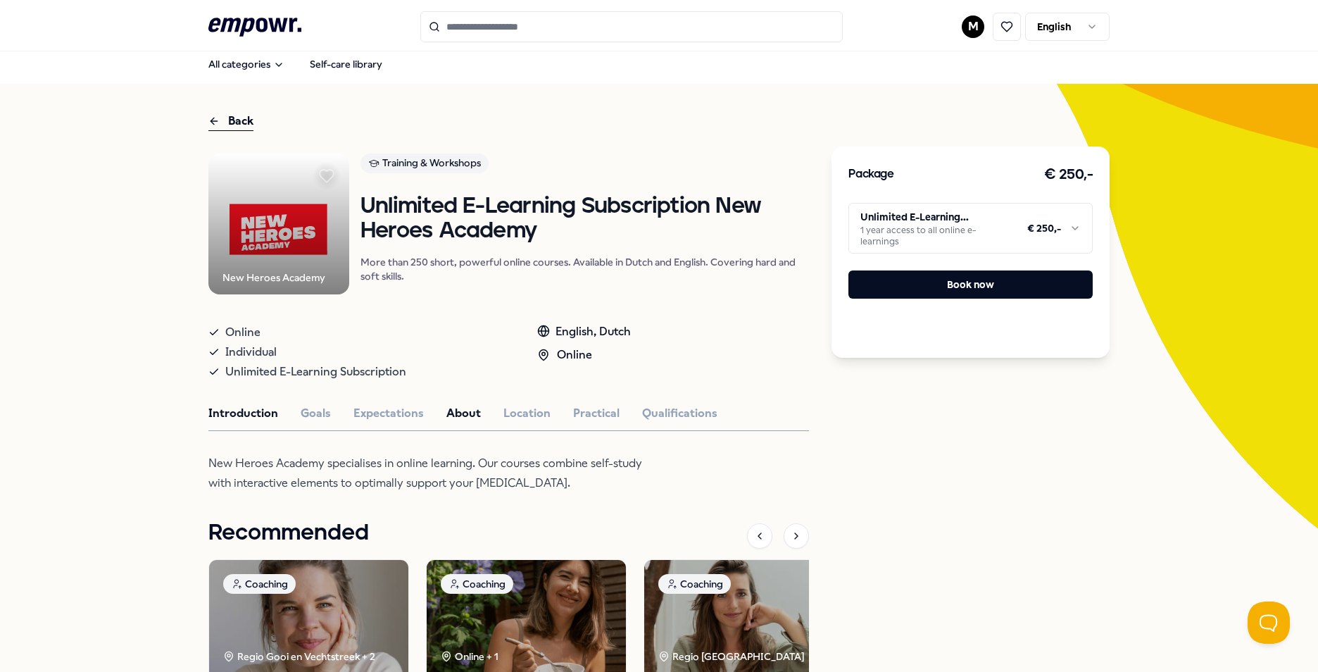
click at [210, 418] on button "Introduction" at bounding box center [243, 413] width 70 height 18
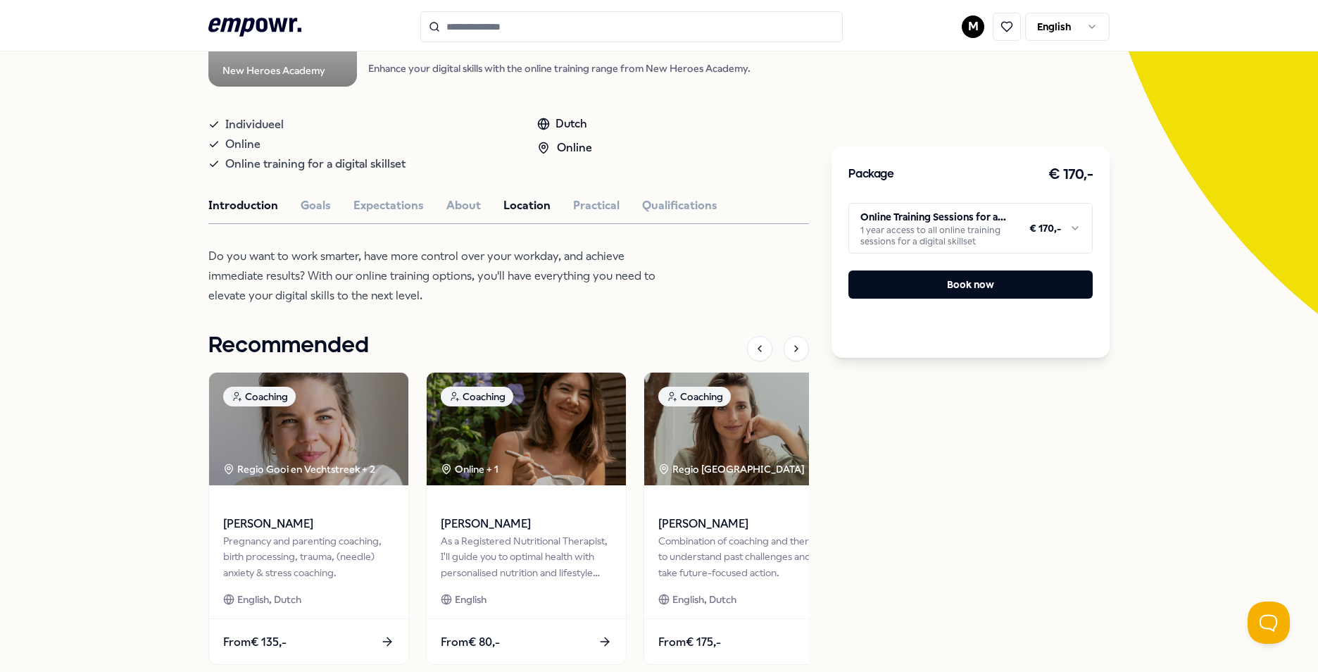
scroll to position [141, 0]
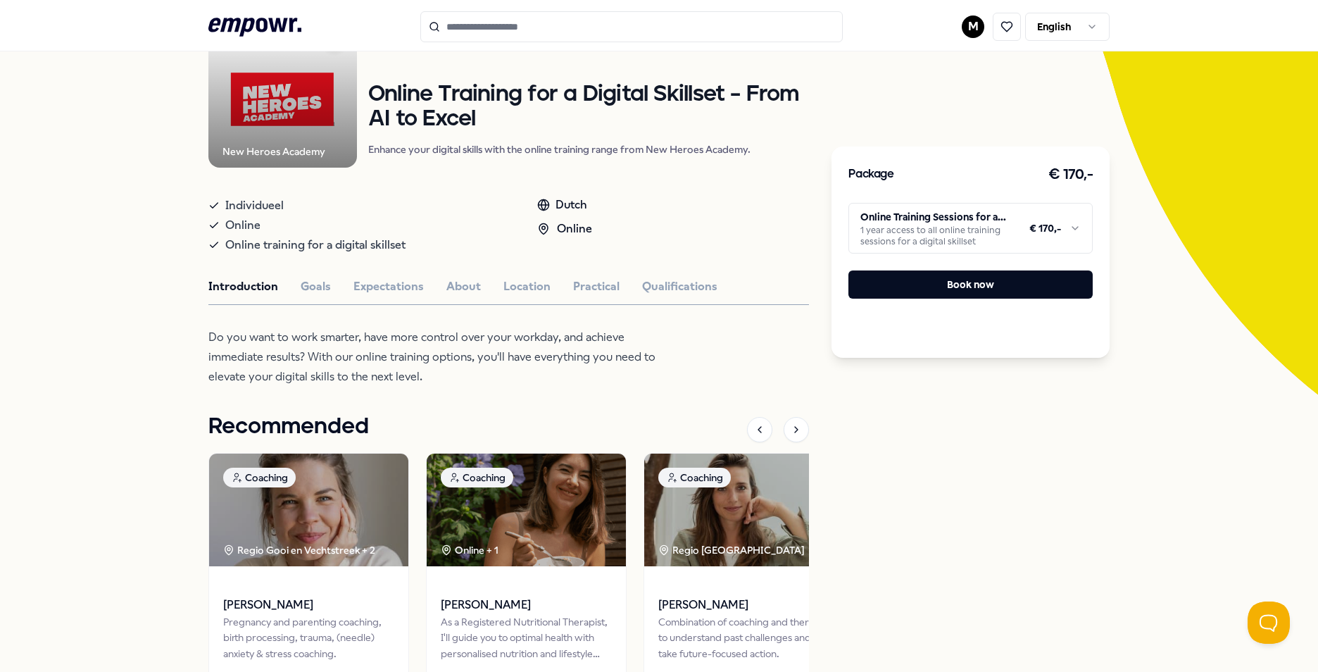
click at [358, 360] on p "Do you want to work smarter, have more control over your workday, and achieve i…" at bounding box center [437, 356] width 458 height 59
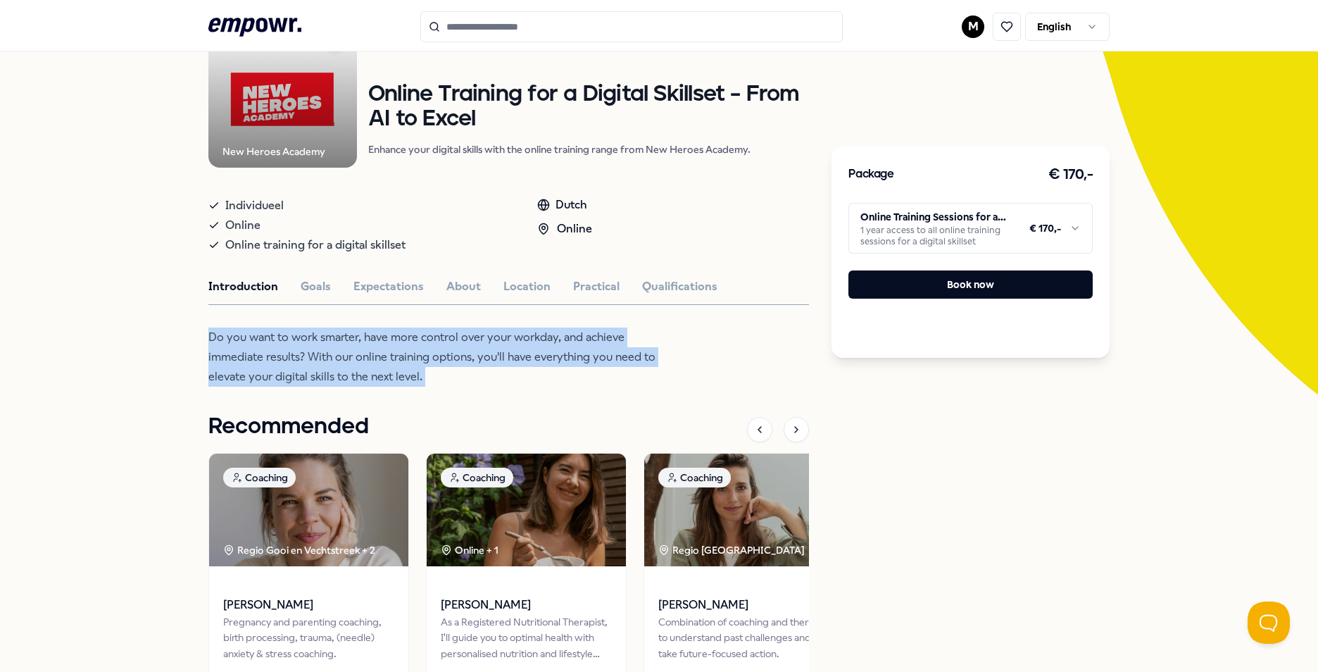
click at [358, 360] on p "Do you want to work smarter, have more control over your workday, and achieve i…" at bounding box center [437, 356] width 458 height 59
drag, startPoint x: 358, startPoint y: 360, endPoint x: 491, endPoint y: 380, distance: 133.9
click at [491, 380] on p "Do you want to work smarter, have more control over your workday, and achieve i…" at bounding box center [437, 356] width 458 height 59
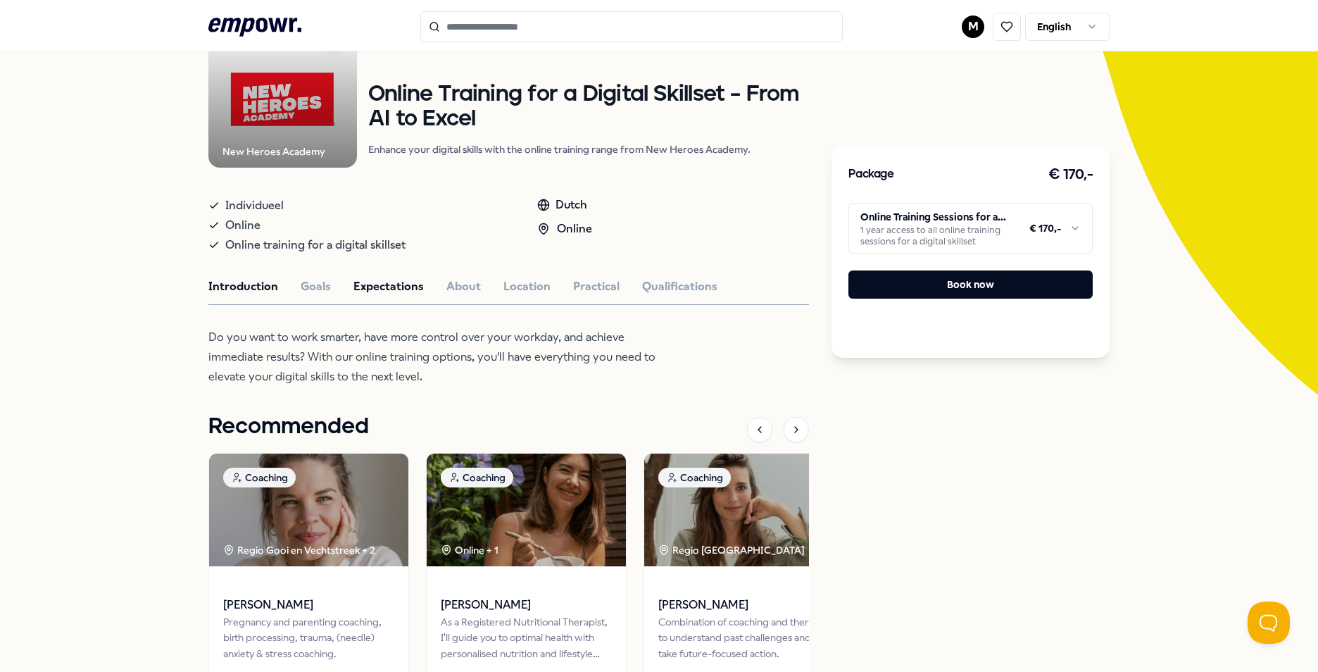
click at [399, 292] on button "Expectations" at bounding box center [389, 286] width 70 height 18
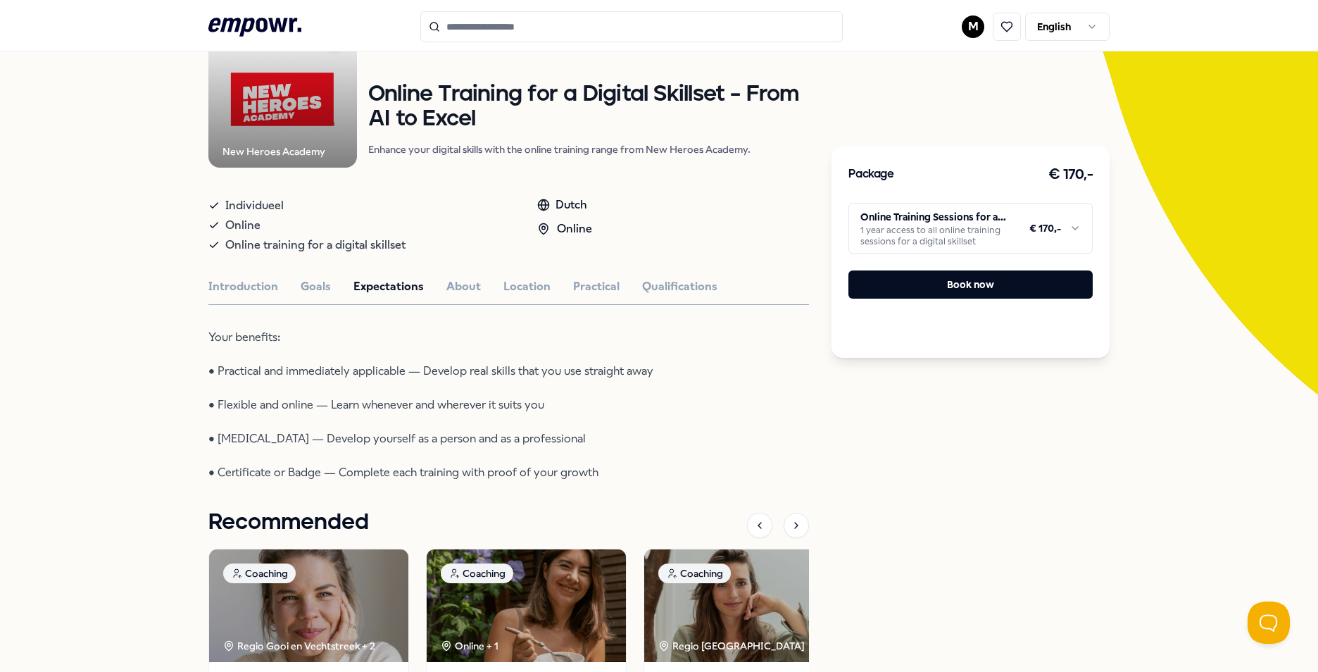
click at [451, 274] on div "New Heroes Academy Training & Workshops Online Training for a Digital Skillset …" at bounding box center [508, 438] width 601 height 837
click at [460, 291] on button "About" at bounding box center [463, 286] width 35 height 18
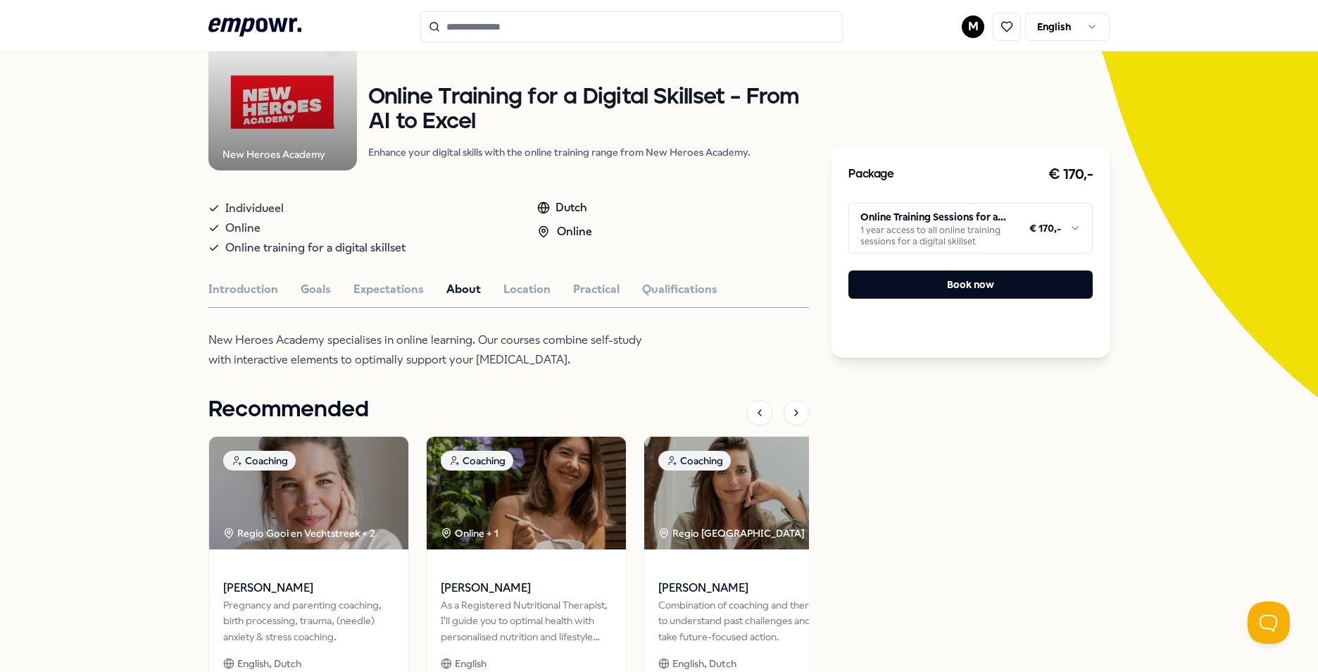
scroll to position [0, 0]
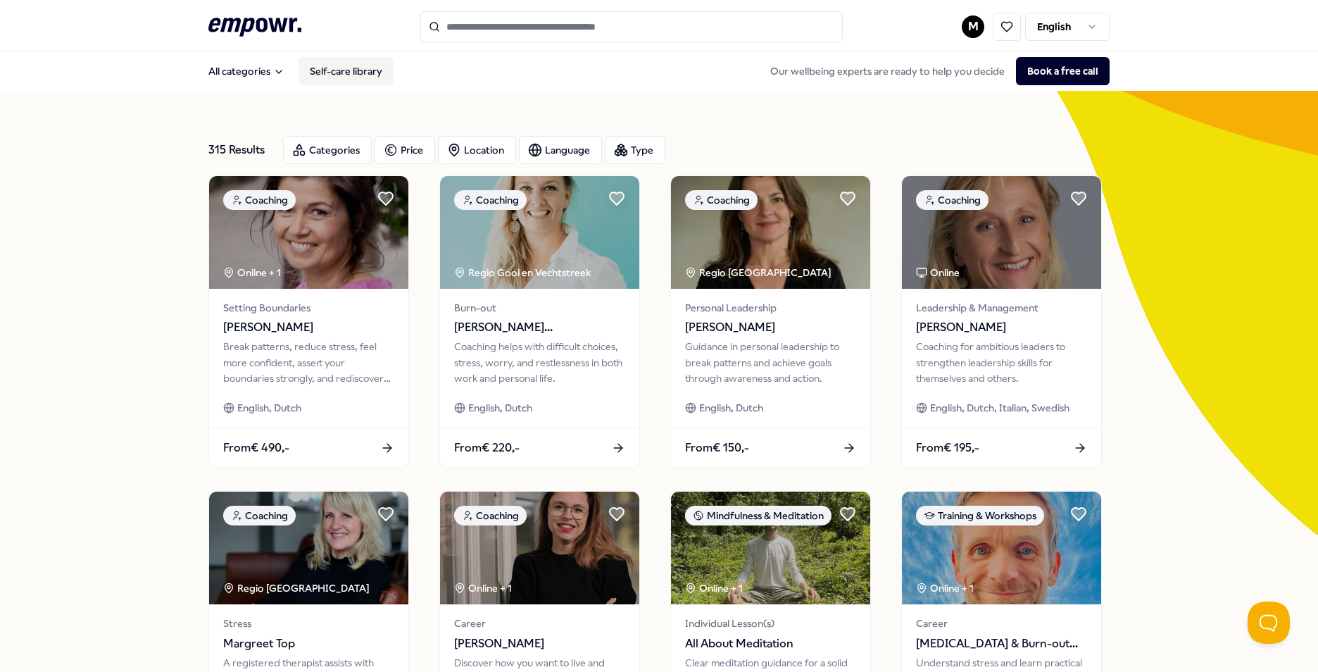
click at [344, 68] on link "Self-care library" at bounding box center [346, 71] width 95 height 28
click at [320, 155] on div "Categories" at bounding box center [327, 150] width 89 height 28
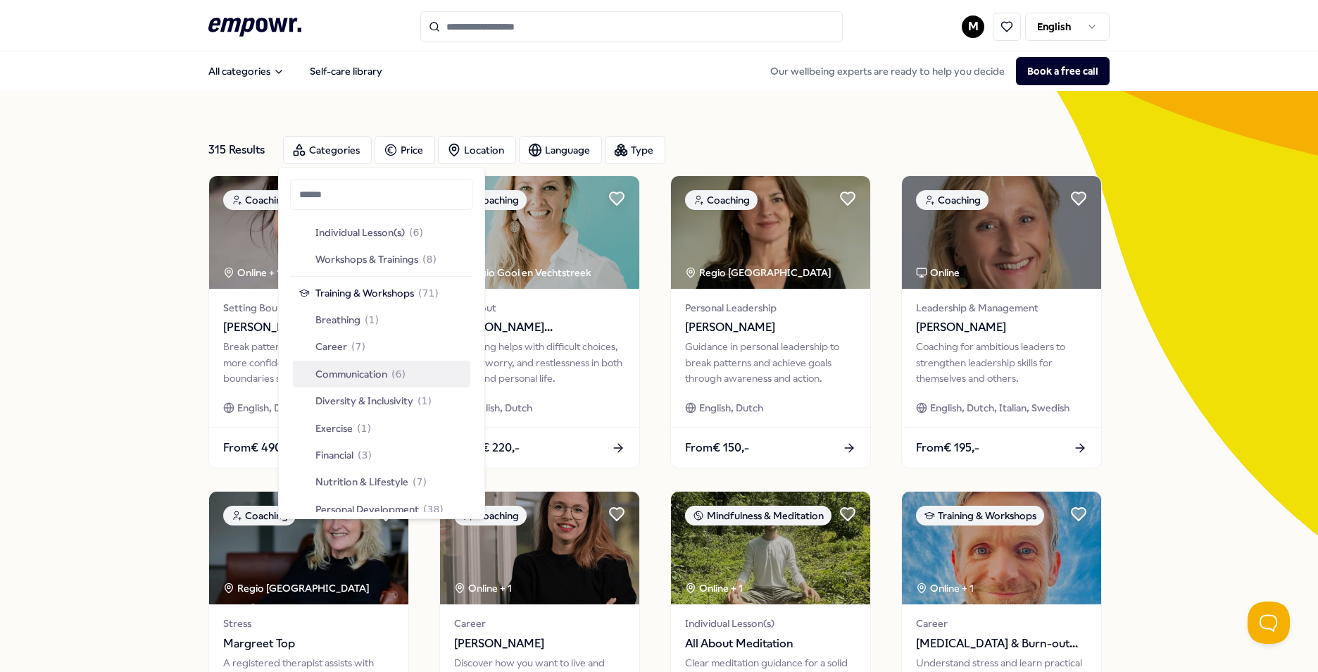
scroll to position [1268, 0]
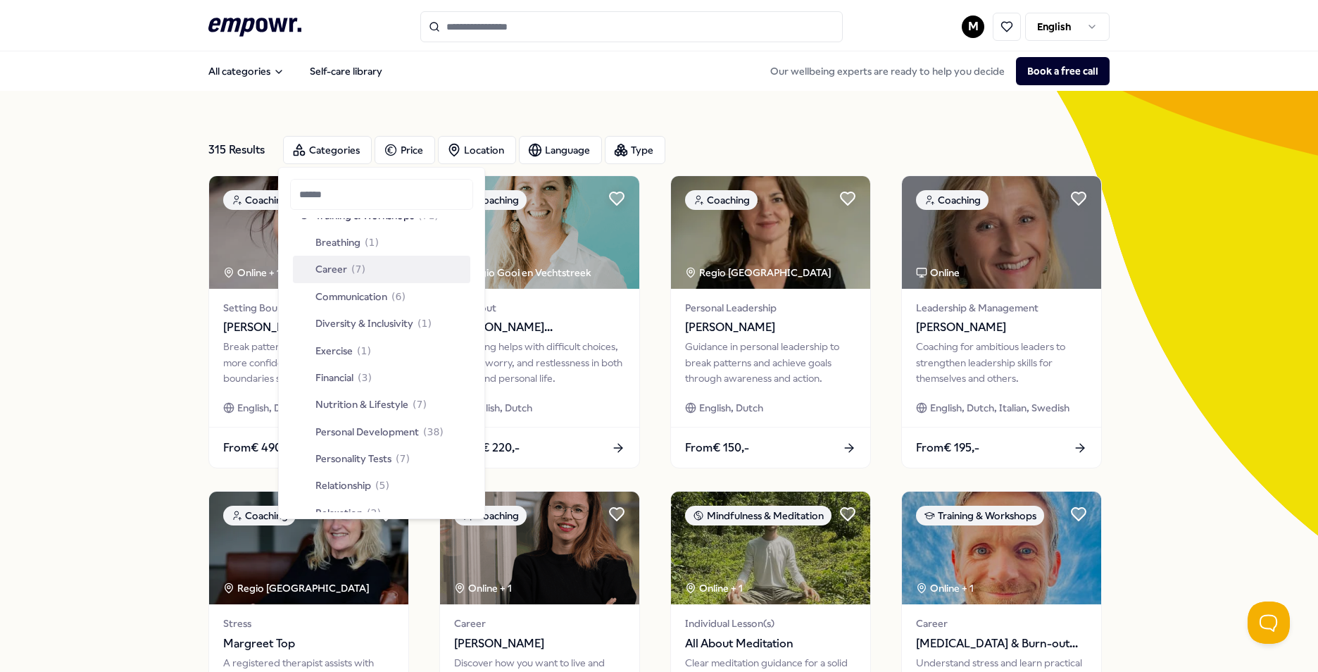
click at [363, 272] on div "Career ( 7 )" at bounding box center [381, 269] width 177 height 27
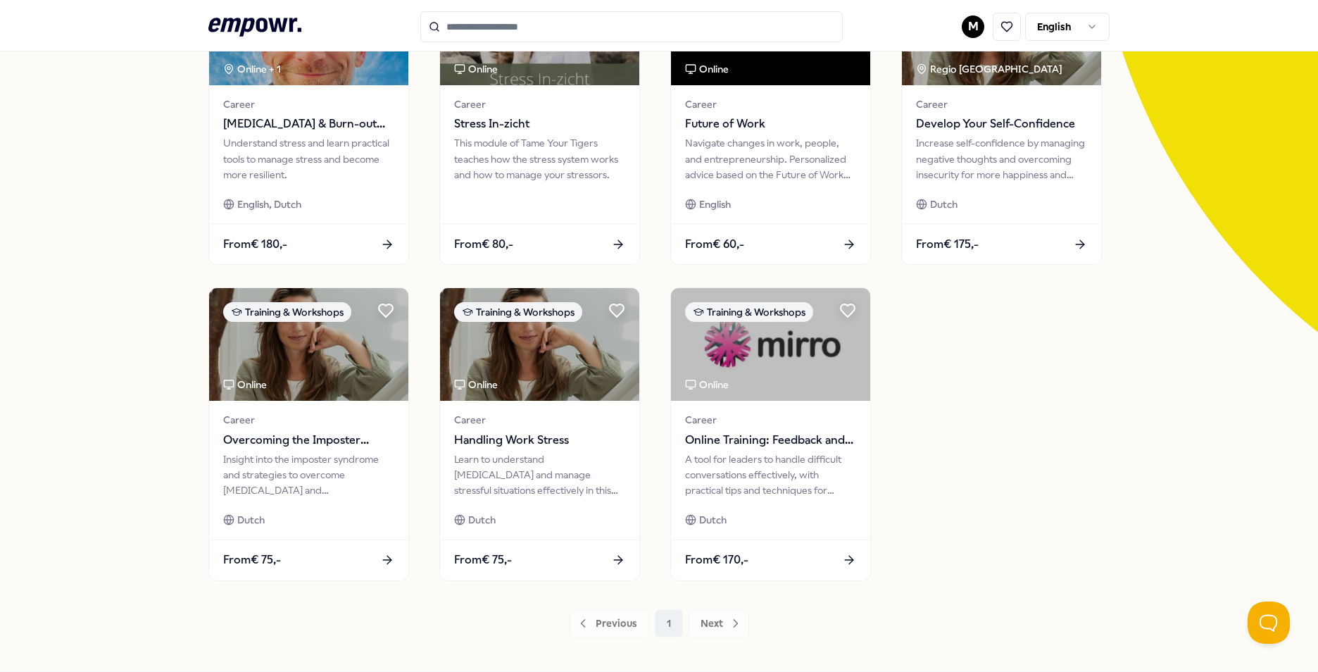
scroll to position [211, 0]
